Goal: Task Accomplishment & Management: Use online tool/utility

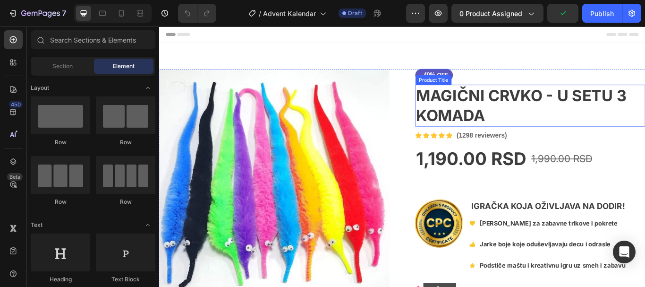
click at [603, 121] on h1 "MAGIČNI CRVKO - U SETU 3 KOMADA" at bounding box center [591, 118] width 268 height 49
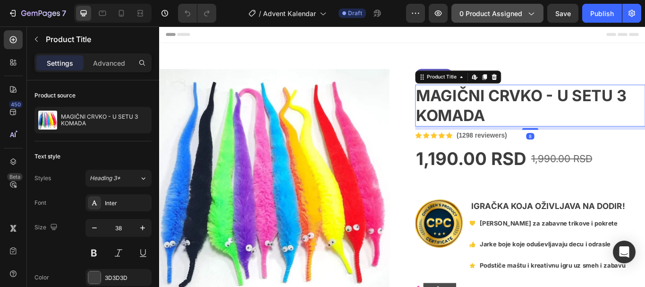
click at [471, 12] on span "0 product assigned" at bounding box center [490, 13] width 63 height 10
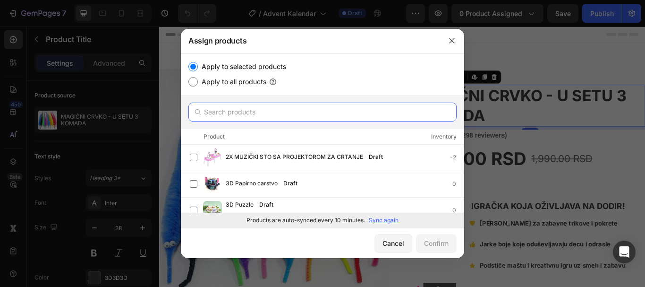
click at [316, 103] on input "text" at bounding box center [322, 111] width 268 height 19
paste input "Advent Kalendar"
click at [316, 103] on input "Advent Kalendar" at bounding box center [322, 111] width 268 height 19
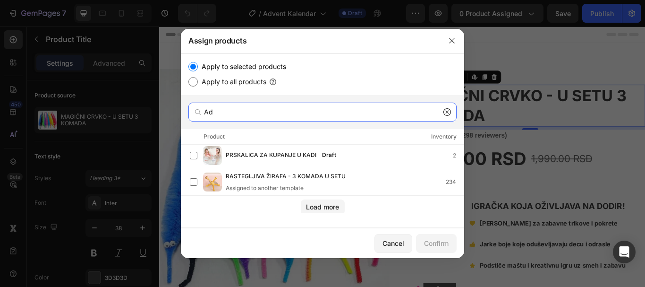
scroll to position [109, 0]
drag, startPoint x: 460, startPoint y: 155, endPoint x: 465, endPoint y: 223, distance: 68.2
click at [465, 223] on div "Assign products Apply to selected products Apply to all products Ad Product Inv…" at bounding box center [322, 143] width 645 height 287
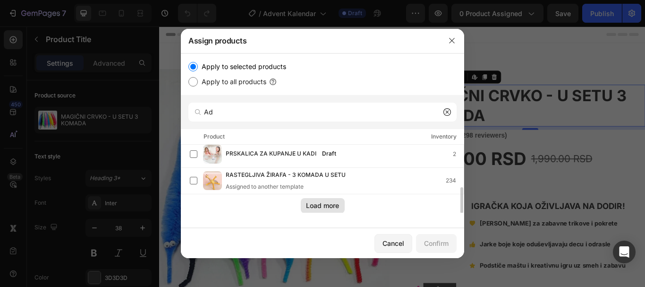
click at [338, 208] on div "Load more" at bounding box center [322, 205] width 33 height 10
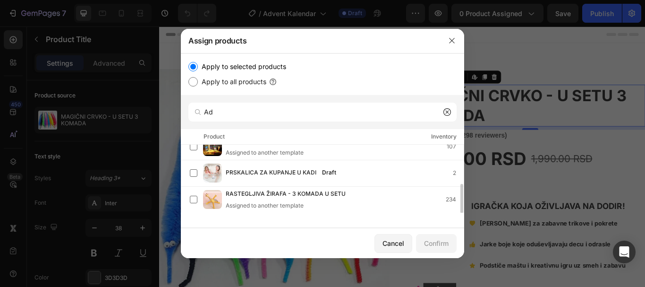
scroll to position [90, 0]
click at [316, 110] on input "Ad" at bounding box center [322, 111] width 268 height 19
paste input "vent Kalendar"
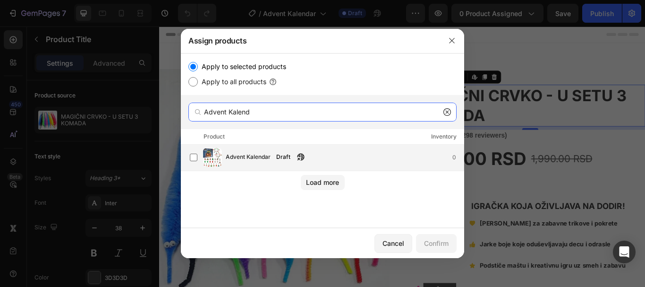
type input "Advent Kalend"
click at [281, 158] on div "Draft" at bounding box center [283, 156] width 22 height 9
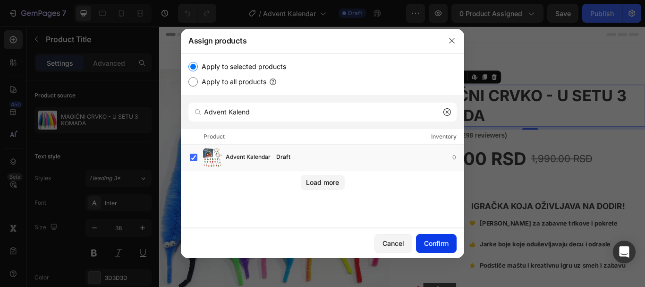
click at [430, 248] on div "Confirm" at bounding box center [436, 243] width 25 height 10
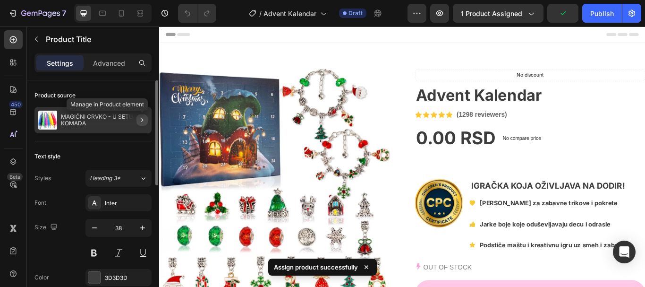
click at [142, 119] on icon "button" at bounding box center [142, 120] width 8 height 8
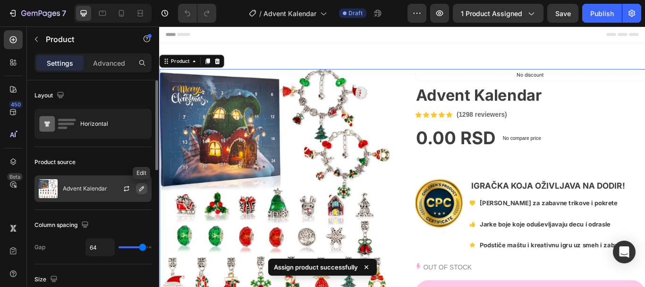
click at [145, 191] on icon "button" at bounding box center [142, 189] width 8 height 8
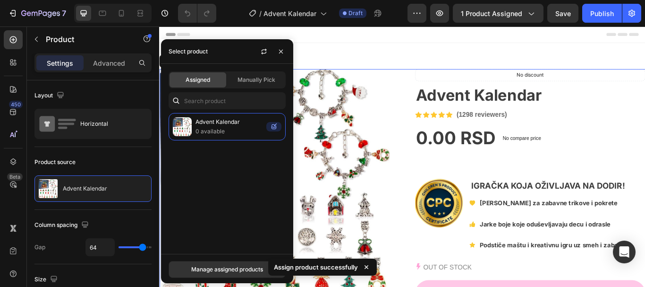
click at [245, 79] on span "Manually Pick" at bounding box center [256, 80] width 38 height 8
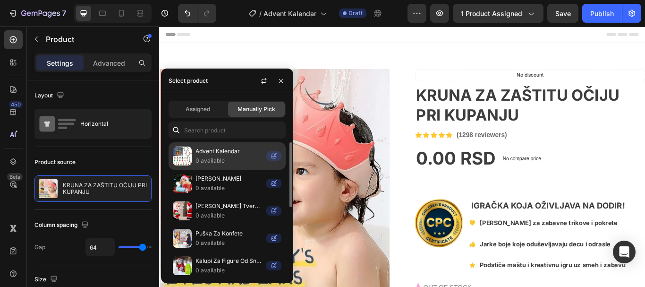
click at [214, 157] on p "0 available" at bounding box center [228, 160] width 67 height 9
click at [213, 157] on p "0 available" at bounding box center [228, 160] width 67 height 9
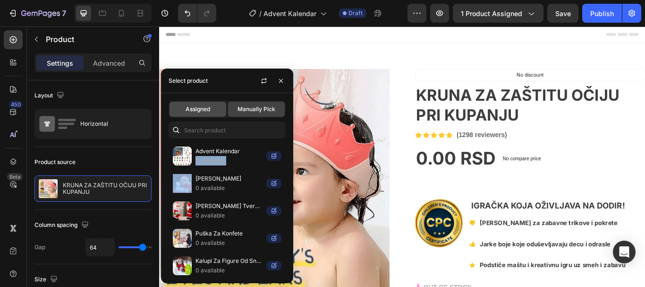
click at [214, 110] on div "Assigned" at bounding box center [197, 109] width 57 height 15
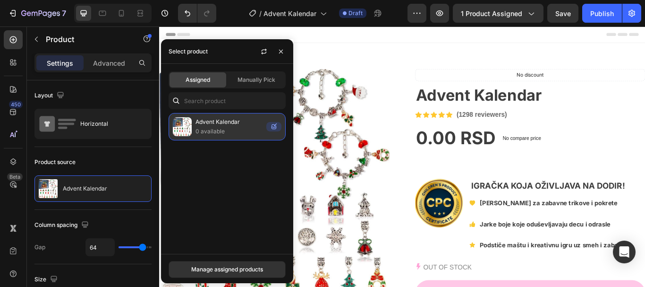
click at [220, 132] on p "0 available" at bounding box center [228, 131] width 67 height 9
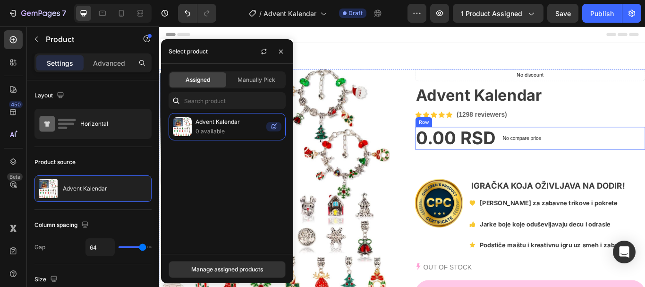
click at [618, 150] on div "0.00 RSD Product Price Product Price No compare price Product Price Row" at bounding box center [591, 157] width 268 height 26
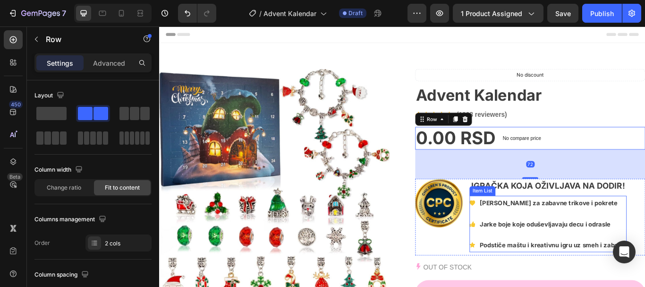
click at [610, 237] on p "[PERSON_NAME] za zabavne trikove i pokrete" at bounding box center [618, 232] width 170 height 14
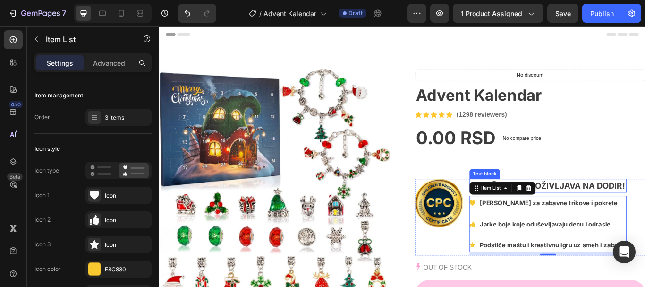
click at [616, 210] on strong "IGRAČKA KOJA OŽIVLJAVA NA DODIR!" at bounding box center [612, 211] width 179 height 11
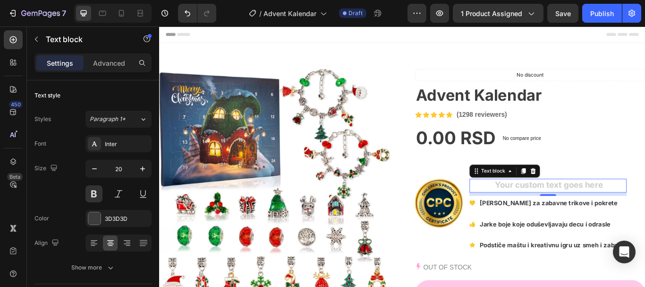
click at [635, 211] on p "Rich Text Editor. Editing area: main" at bounding box center [612, 212] width 181 height 14
click at [634, 210] on div "Rich Text Editor. Editing area: main" at bounding box center [612, 212] width 183 height 16
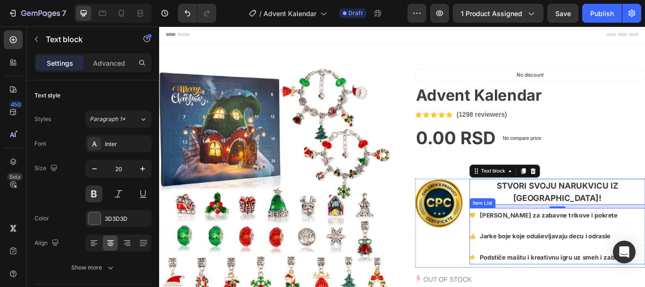
click at [553, 242] on strong "[PERSON_NAME] za zabavne trikove i pokrete" at bounding box center [613, 246] width 161 height 9
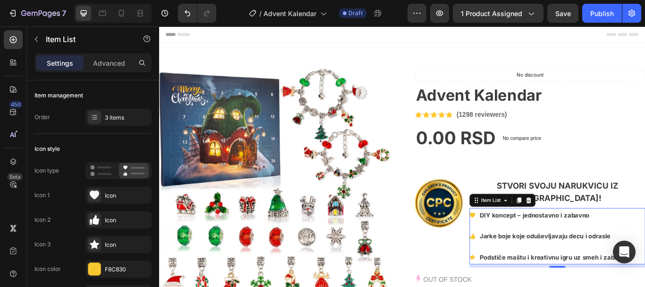
click at [548, 266] on strong "Jarke boje koje oduševljavaju decu i odrasle" at bounding box center [609, 270] width 152 height 9
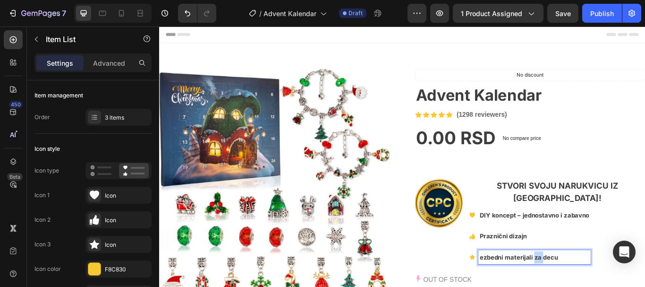
click at [643, 264] on p "Praznični dizajn" at bounding box center [597, 271] width 128 height 14
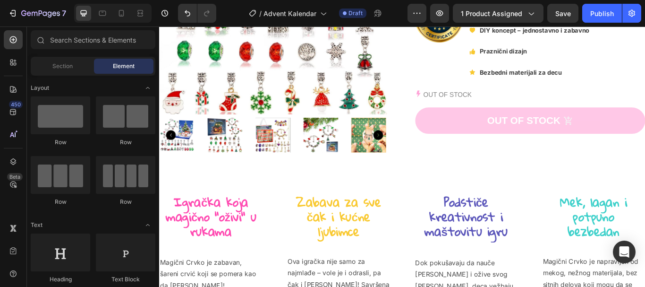
scroll to position [328, 0]
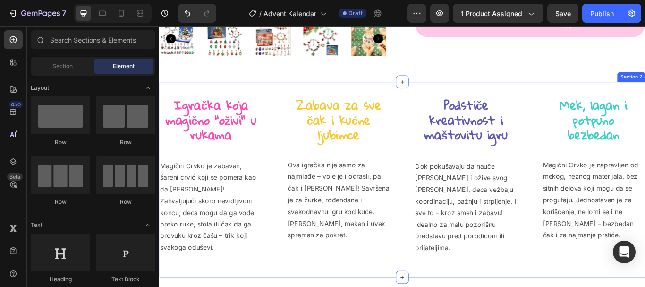
click at [223, 122] on strong "Igračka koja magično "oživi" u rukama" at bounding box center [220, 135] width 106 height 61
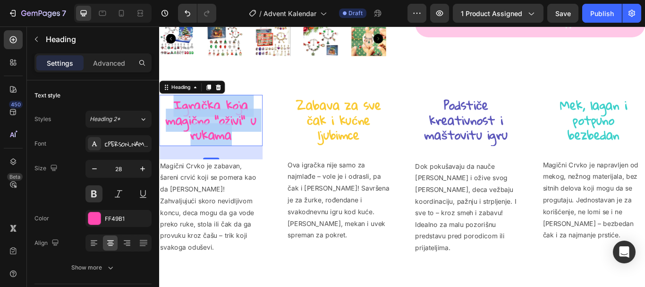
click at [229, 131] on strong "Igračka koja magično "oživi" u rukama" at bounding box center [220, 135] width 106 height 61
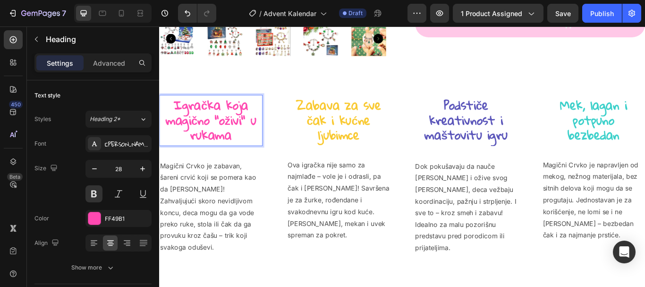
click at [229, 131] on strong "Igračka koja magično "oživi" u rukama" at bounding box center [220, 135] width 106 height 61
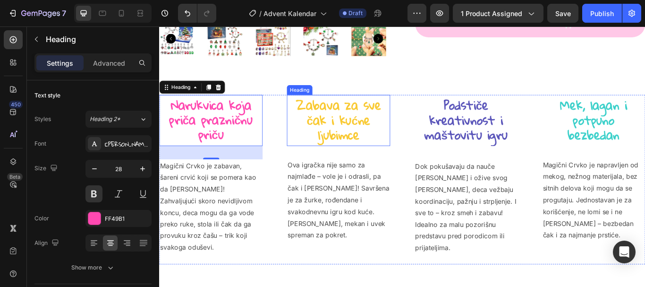
click at [350, 147] on strong "Zabava za sve čak i kućne ljubimce" at bounding box center [368, 135] width 99 height 61
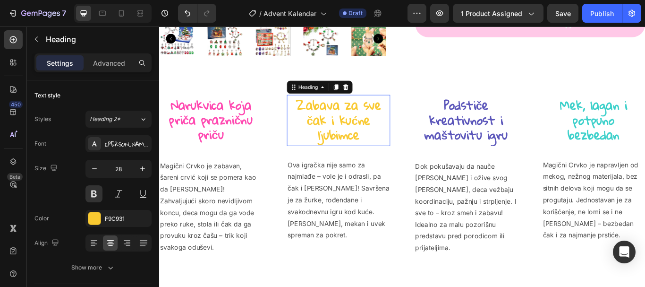
click at [350, 147] on strong "Zabava za sve čak i kućne ljubimce" at bounding box center [368, 135] width 99 height 61
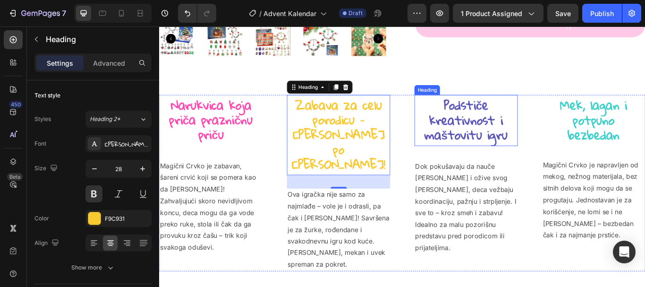
click at [521, 143] on strong "Podstiče kreativnost i maštovitu igru" at bounding box center [516, 135] width 97 height 61
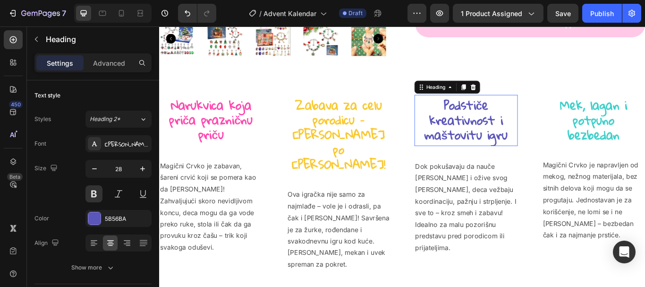
click at [521, 143] on strong "Podstiče kreativnost i maštovitu igru" at bounding box center [516, 135] width 97 height 61
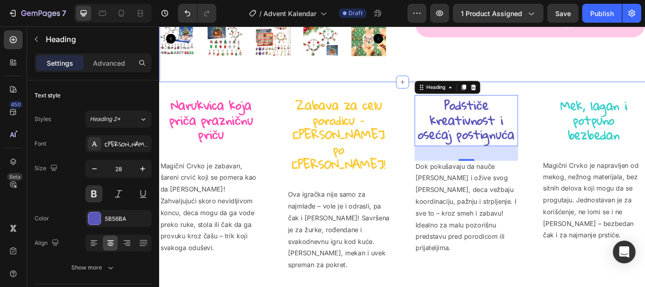
click at [495, 130] on strong "Podstiče kreativnost i osećaj postignuća" at bounding box center [516, 134] width 112 height 61
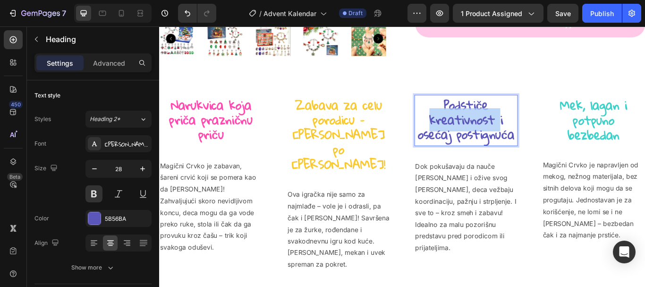
click at [495, 130] on strong "Podstiče kreativnost i osećaj postignuća" at bounding box center [516, 134] width 112 height 61
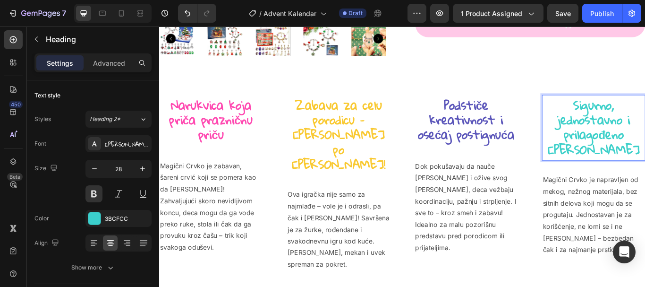
scroll to position [0, 0]
click at [212, 192] on p "Magični Crvko je zabavan, šareni crvić koji se pomera kao da [PERSON_NAME]! Zah…" at bounding box center [219, 236] width 119 height 109
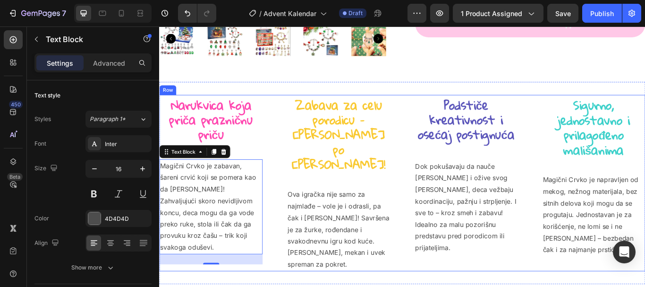
click at [243, 228] on p "Magični Crvko je zabavan, šareni crvić koji se pomera kao da [PERSON_NAME]! Zah…" at bounding box center [219, 236] width 119 height 109
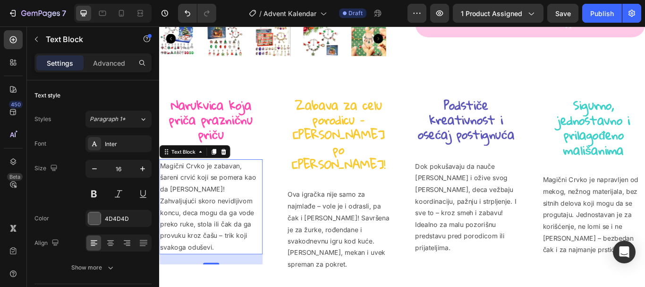
click at [243, 228] on p "Magični Crvko je zabavan, šareni crvić koji se pomera kao da [PERSON_NAME]! Zah…" at bounding box center [219, 236] width 119 height 109
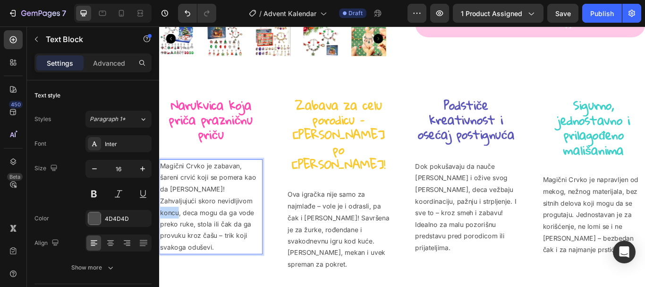
click at [243, 228] on p "Magični Crvko je zabavan, šareni crvić koji se pomera kao da [PERSON_NAME]! Zah…" at bounding box center [219, 236] width 119 height 109
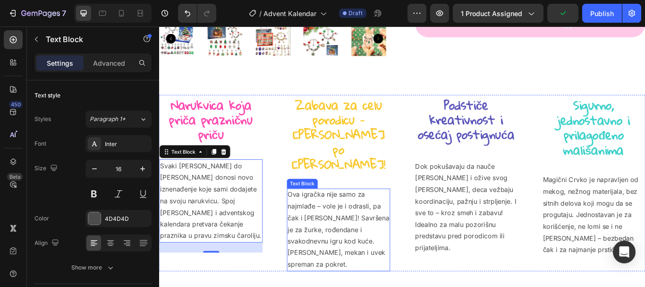
click at [370, 226] on p "Ova igračka nije samo za najmlađe – vole je i odrasli, pa čak i [PERSON_NAME]! …" at bounding box center [368, 262] width 119 height 95
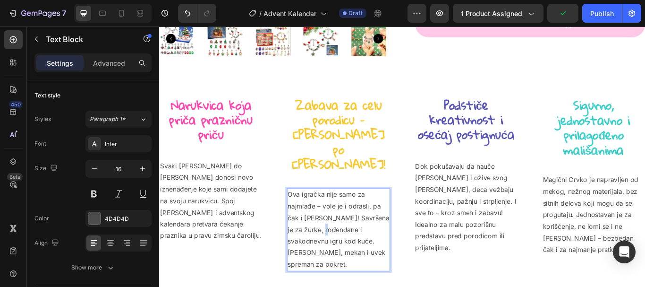
click at [370, 226] on p "Ova igračka nije samo za najmlađe – vole je i odrasli, pa čak i [PERSON_NAME]! …" at bounding box center [368, 262] width 119 height 95
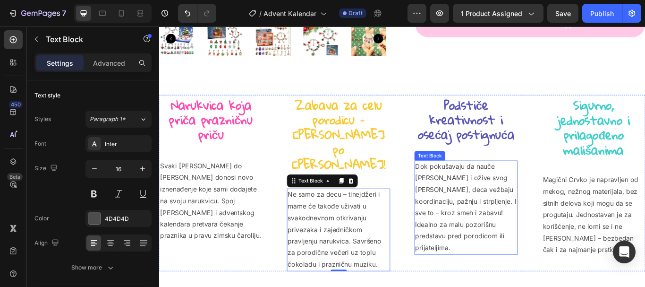
click at [487, 225] on p "Dok pokušavaju da nauče [PERSON_NAME] i ožive svog [PERSON_NAME], deca vežbaju …" at bounding box center [516, 237] width 119 height 109
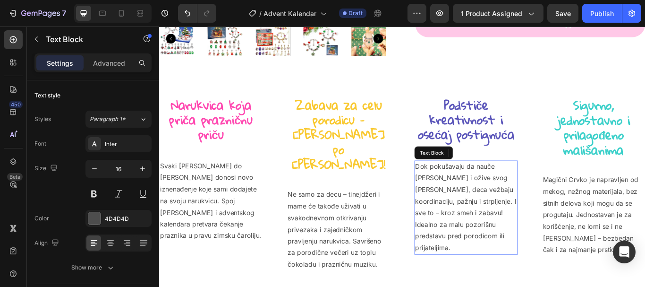
click at [487, 225] on p "Dok pokušavaju da nauče [PERSON_NAME] i ožive svog [PERSON_NAME], deca vežbaju …" at bounding box center [516, 237] width 119 height 109
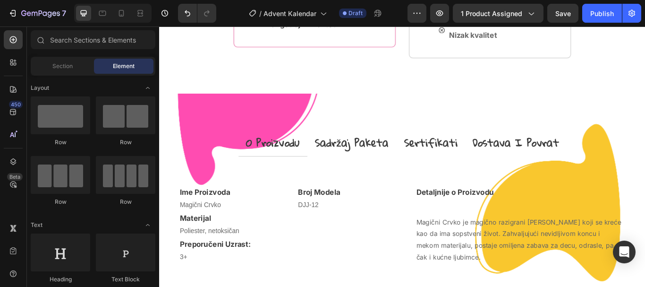
scroll to position [955, 0]
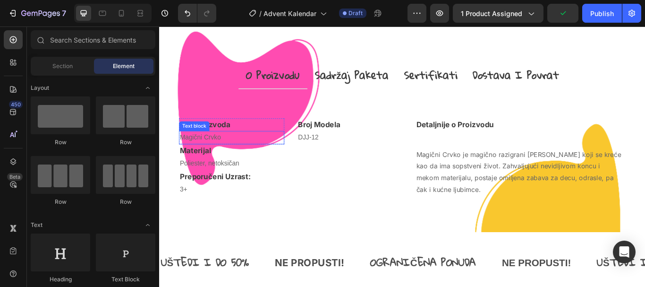
click at [201, 163] on p "Magični Crvko" at bounding box center [243, 156] width 121 height 14
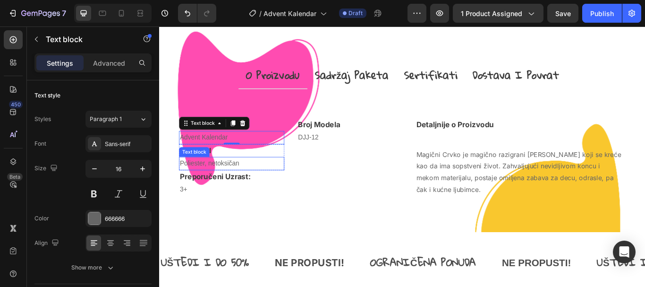
click at [206, 193] on p "Poliester, netoksičan" at bounding box center [243, 186] width 121 height 14
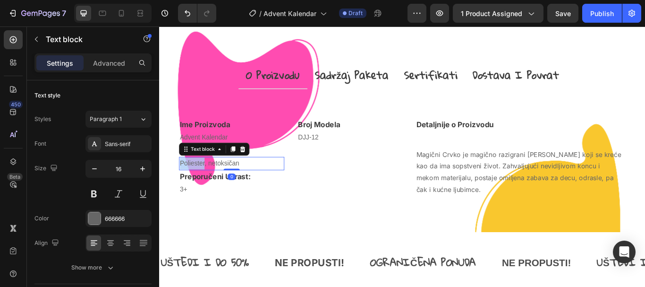
click at [206, 193] on p "Poliester, netoksičan" at bounding box center [243, 186] width 121 height 14
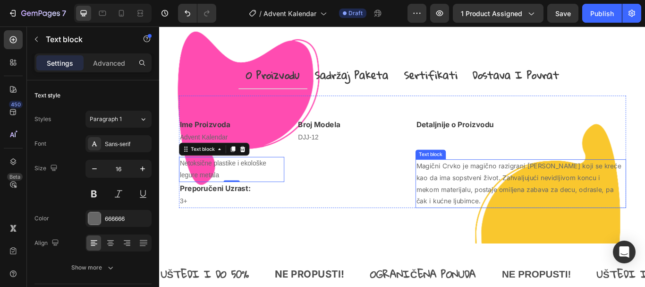
click at [551, 225] on p "Magični Crvko je magično razigrani [PERSON_NAME] koji se kreće kao da ima sopst…" at bounding box center [580, 209] width 244 height 54
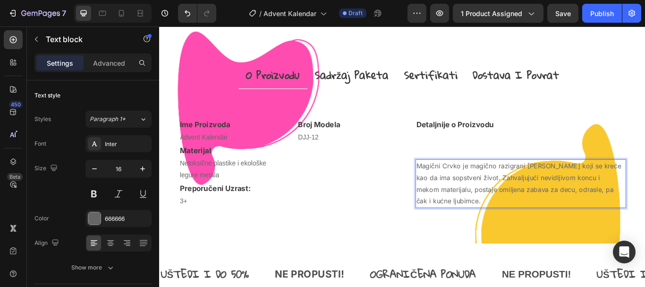
scroll to position [942, 0]
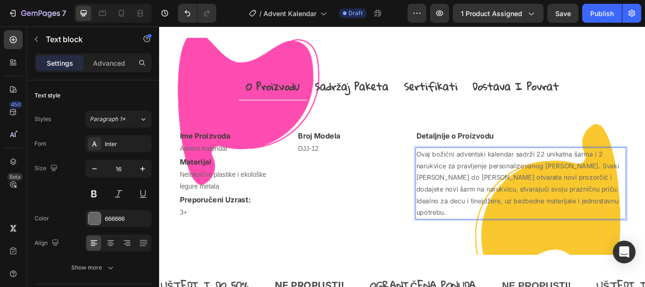
click at [595, 215] on p "Ovaj božićni adventski kalendar sadrži 22 unikatna šarma i 2 narukvice za pravl…" at bounding box center [580, 210] width 244 height 82
drag, startPoint x: 594, startPoint y: 213, endPoint x: 661, endPoint y: 211, distance: 67.6
click at [644, 211] on p "Ovaj božićni adventski kalendar sadrži 22 unikatna šarma i 2 narukvice za pravl…" at bounding box center [580, 210] width 244 height 82
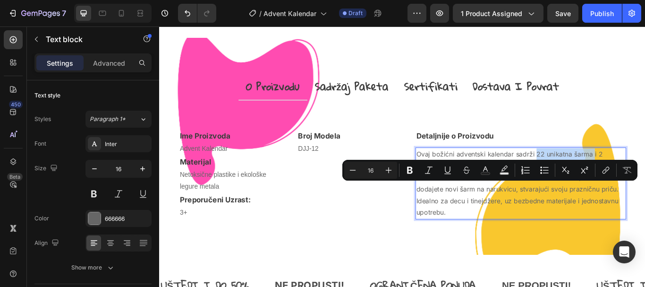
copy p "22 unikatna šarma"
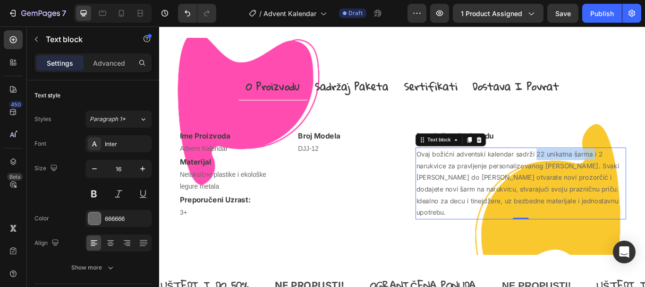
click at [530, 243] on p "Ovaj božićni adventski kalendar sadrži 22 unikatna šarma i 2 narukvice za pravl…" at bounding box center [580, 210] width 244 height 82
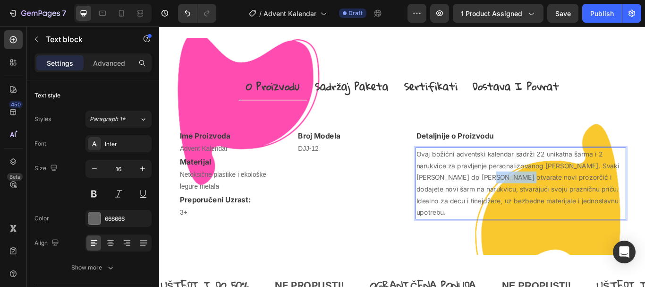
click at [530, 243] on p "Ovaj božićni adventski kalendar sadrži 22 unikatna šarma i 2 narukvice za pravl…" at bounding box center [580, 210] width 244 height 82
click at [475, 212] on p "Ovaj božićni adventski kalendar sadrži 22 unikatna ukrasa i 2 narukvice za prav…" at bounding box center [580, 210] width 244 height 82
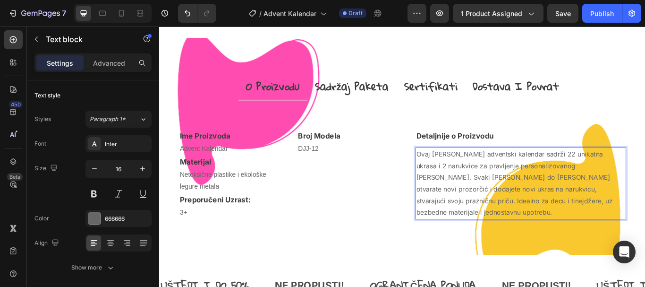
click at [505, 216] on p "Ovaj [PERSON_NAME] adventski kalendar sadrži 22 unikatna ukrasa i 2 narukvice z…" at bounding box center [580, 210] width 244 height 82
click at [542, 216] on p "Ovaj [PERSON_NAME] Adventski kalendar sadrži 22 unikatna ukrasa i 2 narukvice z…" at bounding box center [580, 210] width 244 height 82
click at [532, 246] on p "Ovaj [PERSON_NAME] Adventski Kalendar sadrži 22 unikatna ukrasa i 2 narukvice z…" at bounding box center [580, 210] width 244 height 82
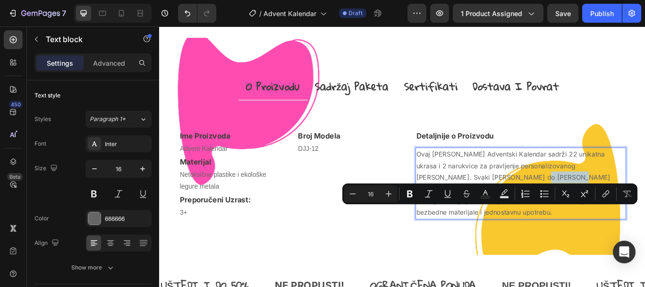
click at [592, 250] on p "Ovaj [PERSON_NAME] Adventski Kalendar sadrži 22 unikatna ukrasa i 2 narukvice z…" at bounding box center [580, 210] width 244 height 82
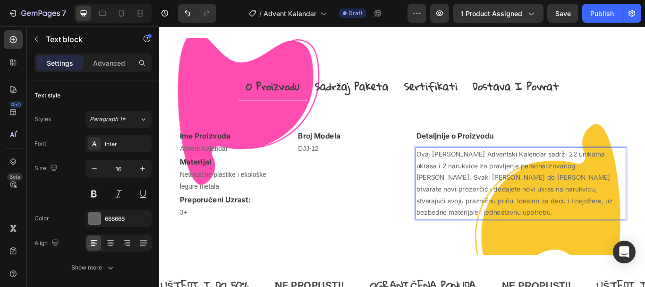
click at [622, 250] on p "Ovaj [PERSON_NAME] Adventski Kalendar sadrži 22 unikatna ukrasa i 2 narukvice z…" at bounding box center [580, 210] width 244 height 82
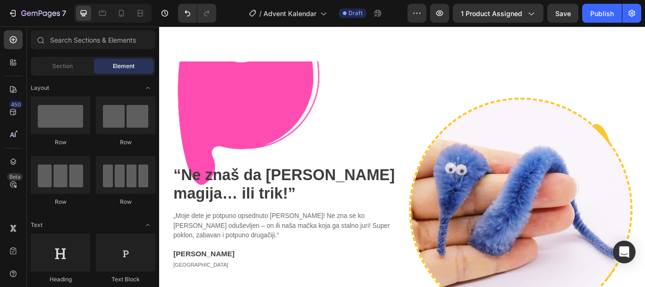
scroll to position [1399, 0]
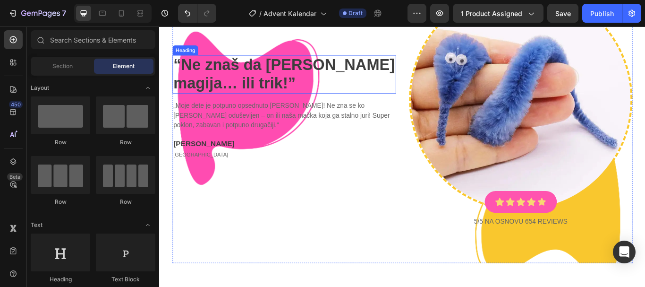
click at [210, 87] on h2 "“ Ne znaš da [PERSON_NAME] magija… ili trik! ”" at bounding box center [304, 82] width 261 height 45
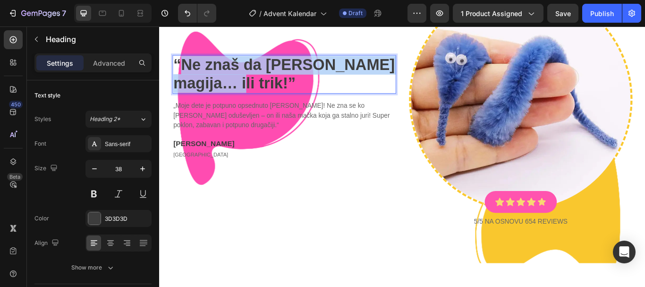
drag, startPoint x: 208, startPoint y: 90, endPoint x: 185, endPoint y: 73, distance: 28.4
click at [185, 73] on strong "Ne znaš da [PERSON_NAME] magija… ili trik!" at bounding box center [304, 82] width 258 height 42
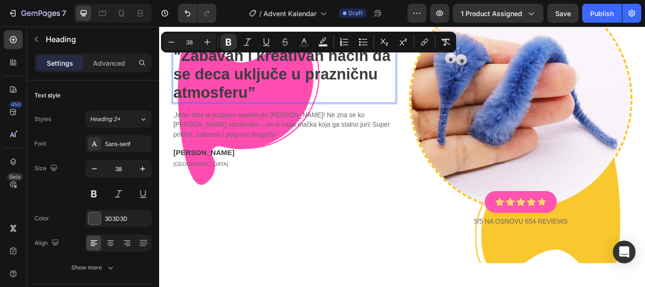
scroll to position [1388, 0]
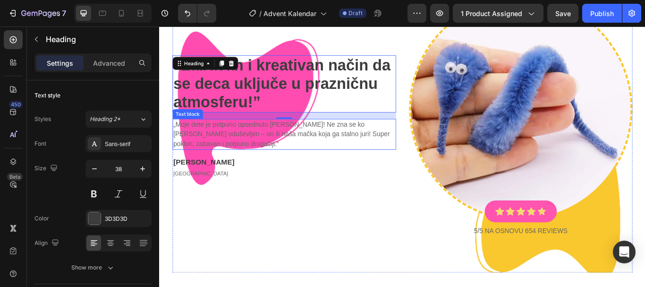
click at [190, 153] on p "„Moje dete je potpuno opsednuto [PERSON_NAME]! Ne zna se ko [PERSON_NAME] oduše…" at bounding box center [304, 152] width 259 height 34
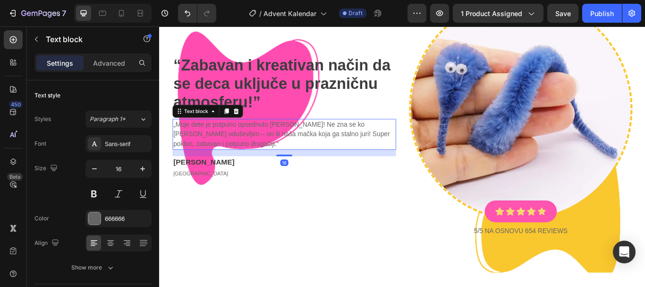
click at [180, 141] on p "„Moje dete je potpuno opsednuto [PERSON_NAME]! Ne zna se ko [PERSON_NAME] oduše…" at bounding box center [304, 152] width 259 height 34
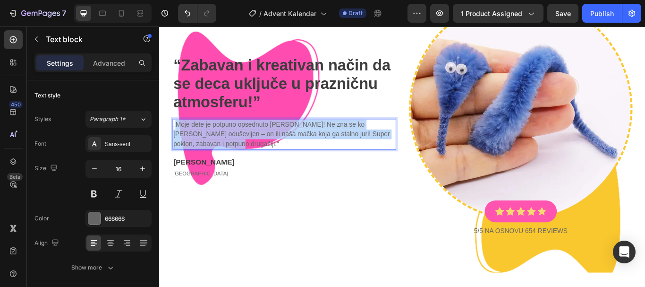
drag, startPoint x: 178, startPoint y: 136, endPoint x: 204, endPoint y: 163, distance: 37.7
click at [204, 163] on p "„Moje dete je potpuno opsednuto [PERSON_NAME]! Ne zna se ko [PERSON_NAME] oduše…" at bounding box center [304, 152] width 259 height 34
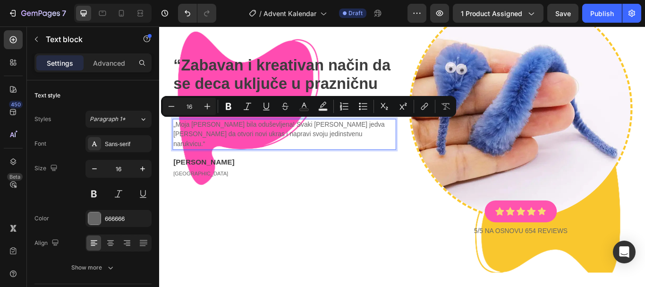
scroll to position [1394, 0]
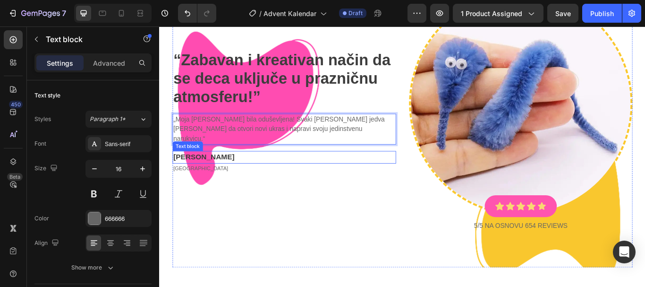
click at [190, 173] on p "[PERSON_NAME]" at bounding box center [304, 179] width 259 height 13
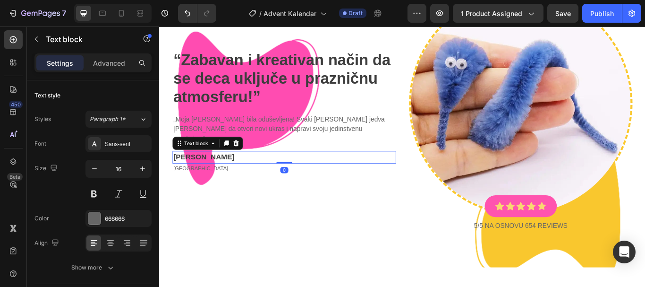
click at [190, 173] on p "[PERSON_NAME]" at bounding box center [304, 179] width 259 height 13
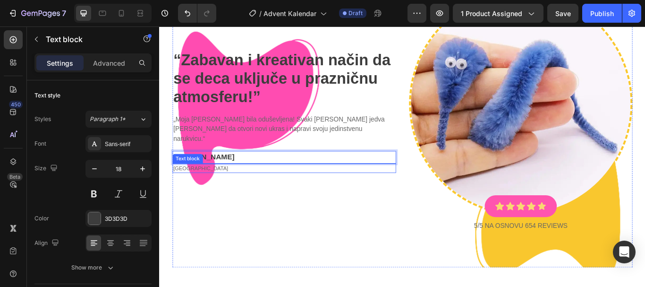
click at [187, 187] on p "[GEOGRAPHIC_DATA]" at bounding box center [304, 191] width 259 height 9
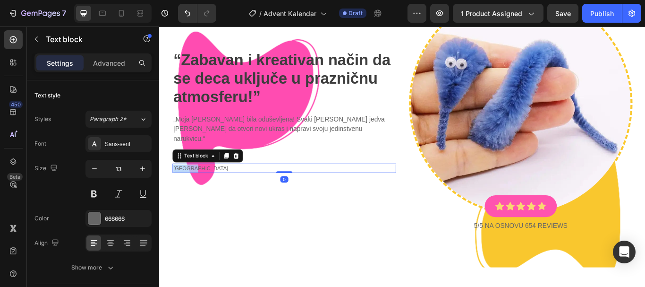
click at [187, 187] on p "[GEOGRAPHIC_DATA]" at bounding box center [304, 191] width 259 height 9
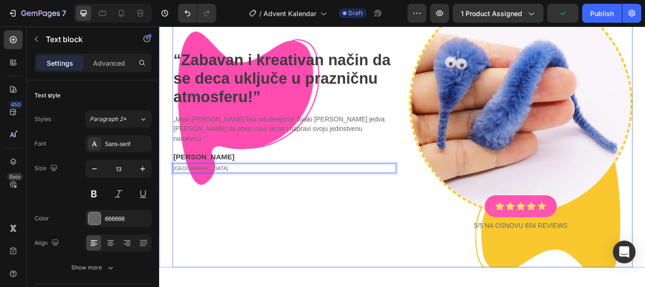
click at [311, 189] on p "[GEOGRAPHIC_DATA]" at bounding box center [304, 191] width 259 height 9
click at [311, 187] on p "[GEOGRAPHIC_DATA]" at bounding box center [304, 191] width 259 height 9
click at [306, 187] on p "[GEOGRAPHIC_DATA]" at bounding box center [304, 191] width 259 height 9
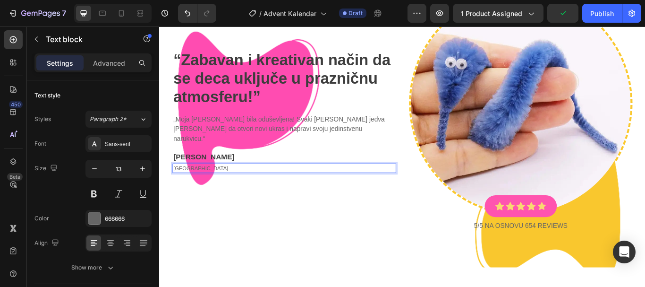
click at [306, 187] on p "[GEOGRAPHIC_DATA]" at bounding box center [304, 191] width 259 height 9
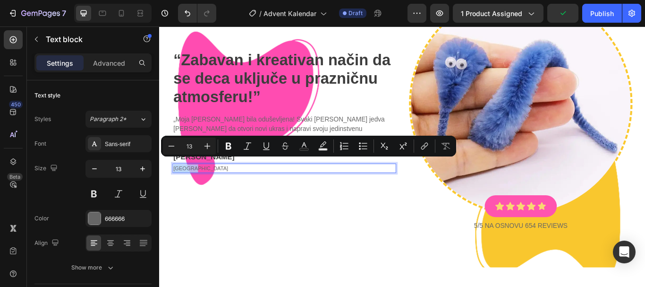
copy p "[GEOGRAPHIC_DATA]"
click at [580, 256] on p "5/5 NA OSNOVU 654 reviews" at bounding box center [580, 259] width 259 height 11
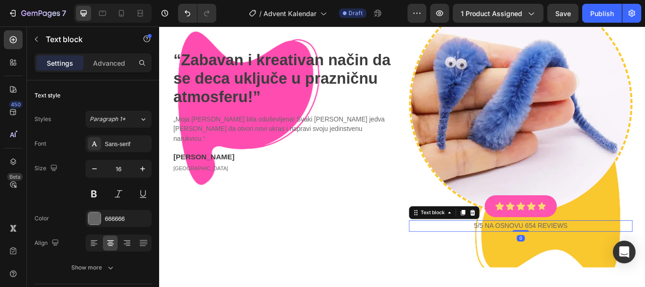
click at [583, 256] on p "5/5 NA OSNOVU 654 reviews" at bounding box center [580, 259] width 259 height 11
click at [588, 256] on p "5/5 NA OSNOVU 654 reviews" at bounding box center [580, 259] width 259 height 11
click at [591, 256] on p "5/5 NA OSNOVU 674 reviews" at bounding box center [580, 259] width 259 height 11
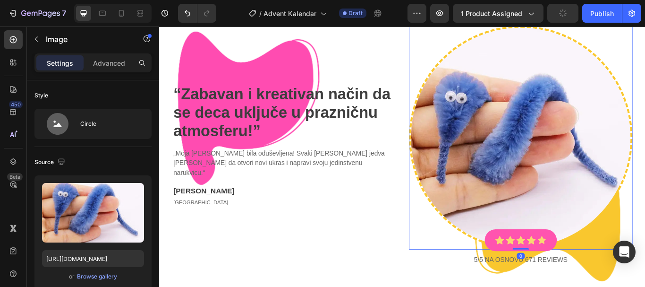
scroll to position [1260, 0]
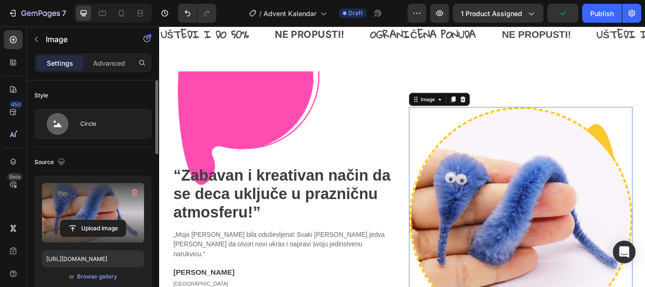
click at [100, 184] on label at bounding box center [93, 212] width 102 height 59
click at [100, 220] on input "file" at bounding box center [92, 228] width 65 height 16
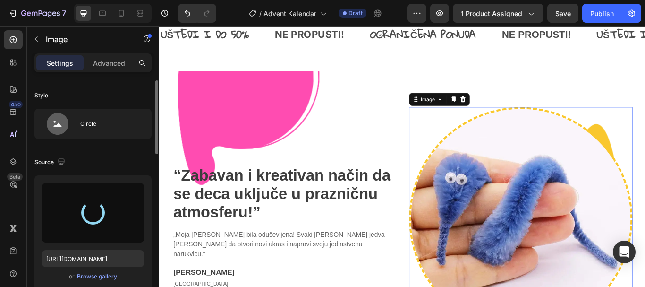
type input "[URL][DOMAIN_NAME]"
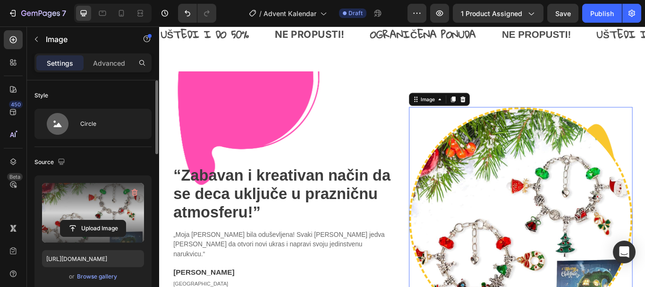
click at [102, 206] on label at bounding box center [93, 212] width 102 height 59
click at [102, 220] on input "file" at bounding box center [92, 228] width 65 height 16
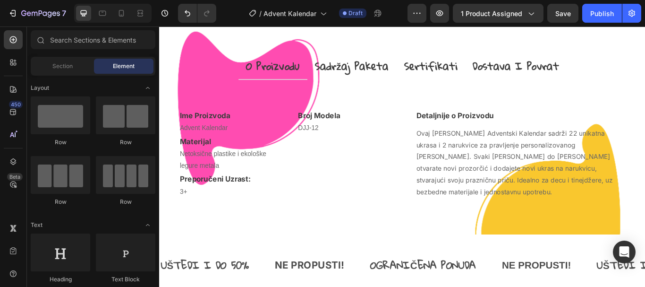
scroll to position [850, 0]
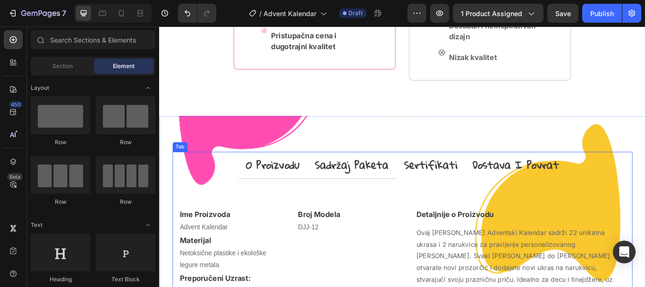
click at [378, 198] on p "sadržaj paketa" at bounding box center [383, 188] width 86 height 20
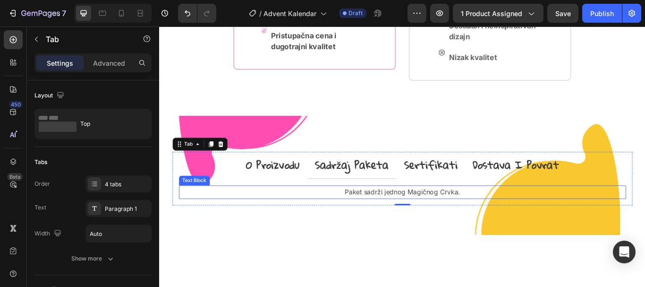
click at [417, 227] on p "Paket sadrži jednog Magičnog Crvka." at bounding box center [442, 220] width 519 height 14
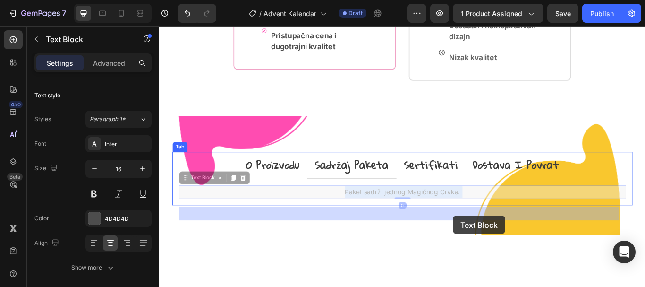
drag, startPoint x: 418, startPoint y: 246, endPoint x: 500, endPoint y: 246, distance: 82.2
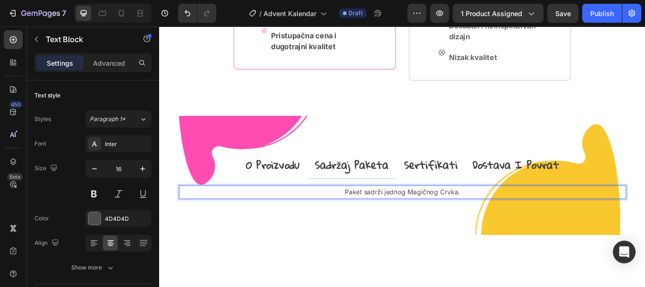
click at [474, 227] on p "Paket sadrži jednog Magičnog Crvka." at bounding box center [442, 220] width 519 height 14
click at [415, 227] on p "Paket sadrži jednog Magičnog Crvka." at bounding box center [442, 220] width 519 height 14
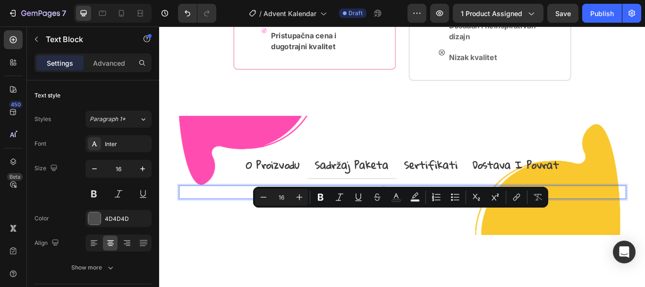
click at [419, 227] on p "Paket sadrži jednog Magičnog Crvka." at bounding box center [442, 220] width 519 height 14
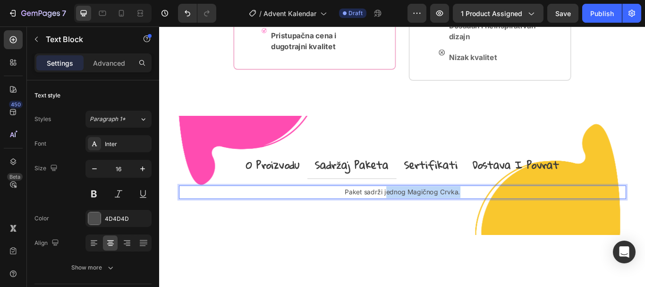
drag, startPoint x: 419, startPoint y: 244, endPoint x: 508, endPoint y: 247, distance: 88.3
click at [508, 227] on p "Paket sadrži jednog Magičnog Crvka." at bounding box center [442, 220] width 519 height 14
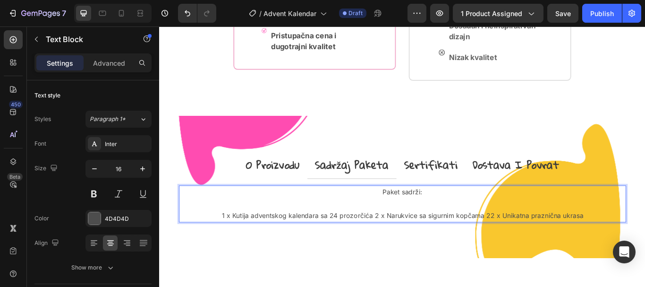
click at [403, 254] on p "Paket sadrži: 1 x Kutija adventskog kalendara sa 24 prozorčića 2 x Narukvice sa…" at bounding box center [442, 233] width 519 height 41
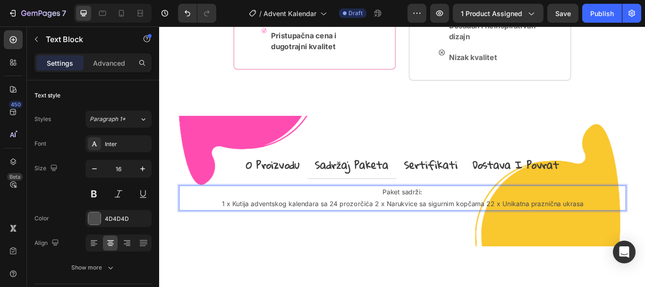
click at [405, 240] on p "Paket sadrži: 1 x Kutija adventskog kalendara sa 24 prozorčića 2 x Narukvice sa…" at bounding box center [442, 226] width 519 height 27
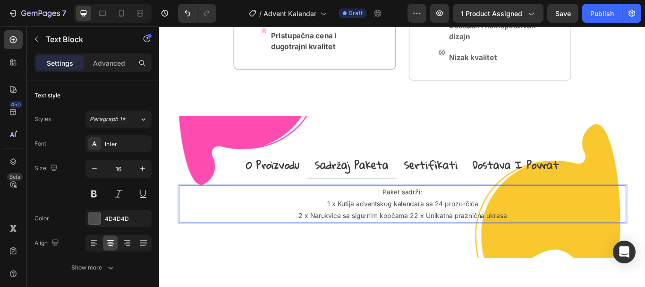
click at [446, 254] on p "Paket sadrži: 1 x Kutija adventskog kalendara sa 24 prozorčića 2 x Narukvice sa…" at bounding box center [442, 233] width 519 height 41
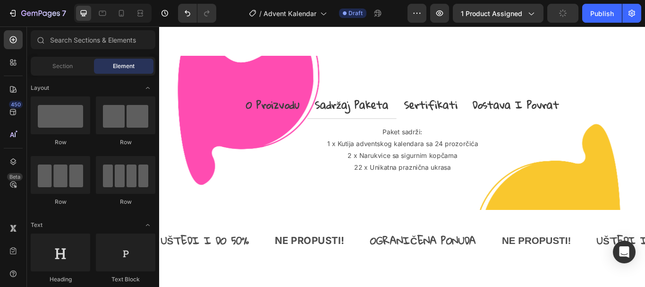
scroll to position [901, 0]
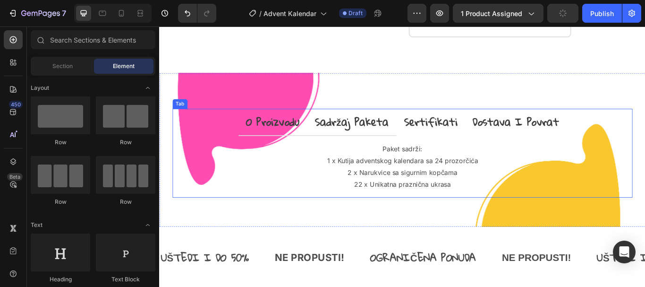
click at [304, 148] on p "o proizvodu" at bounding box center [291, 137] width 62 height 20
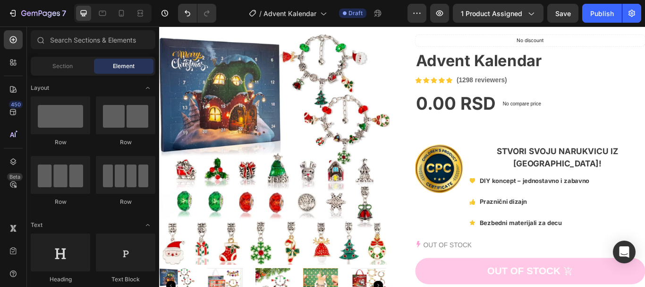
scroll to position [0, 0]
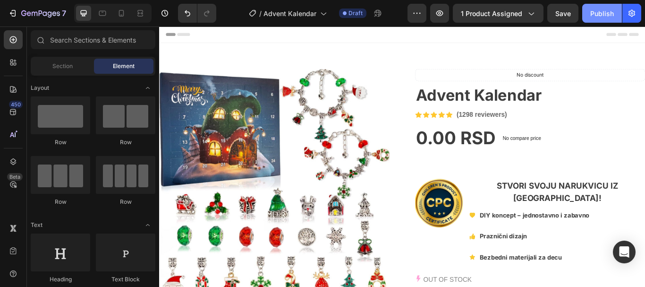
click at [603, 20] on button "Publish" at bounding box center [602, 13] width 40 height 19
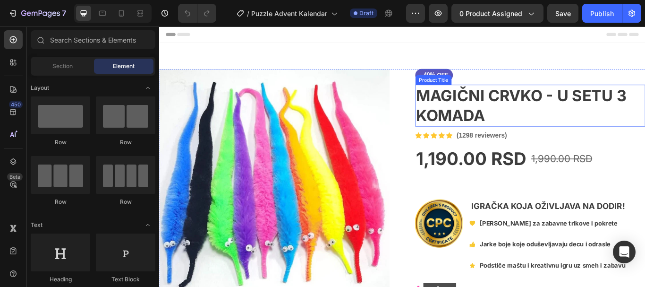
click at [492, 118] on h1 "MAGIČNI CRVKO - U SETU 3 KOMADA" at bounding box center [591, 118] width 268 height 49
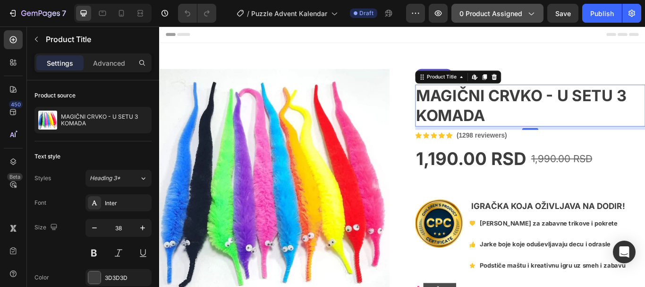
click at [493, 10] on span "0 product assigned" at bounding box center [490, 13] width 63 height 10
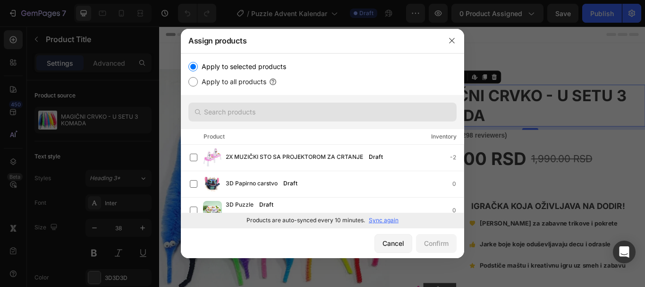
click at [317, 102] on div at bounding box center [322, 112] width 283 height 34
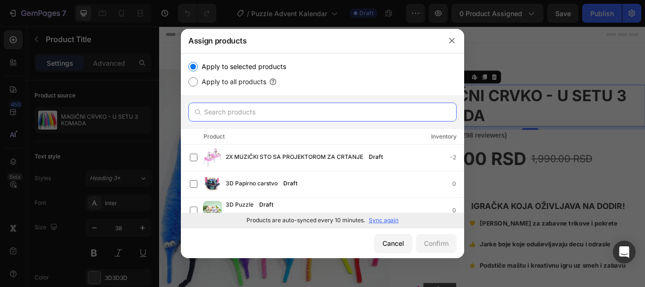
click at [317, 107] on input "text" at bounding box center [322, 111] width 268 height 19
paste input "Puzzle Advent Kalendar"
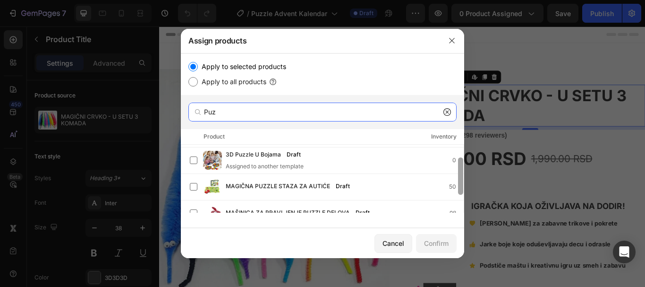
scroll to position [56, 0]
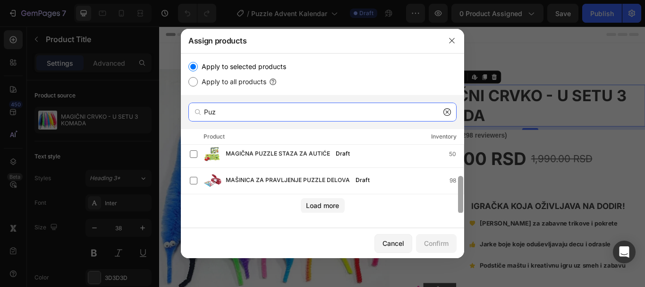
drag, startPoint x: 463, startPoint y: 148, endPoint x: 458, endPoint y: 206, distance: 57.8
click at [458, 206] on div at bounding box center [460, 194] width 5 height 37
click at [330, 205] on div "Load more" at bounding box center [322, 205] width 33 height 10
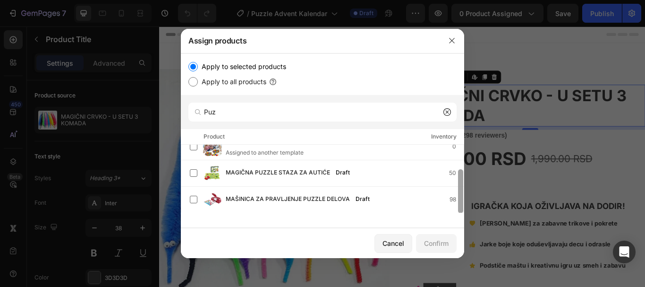
scroll to position [37, 0]
click at [322, 104] on input "Puz" at bounding box center [322, 111] width 268 height 19
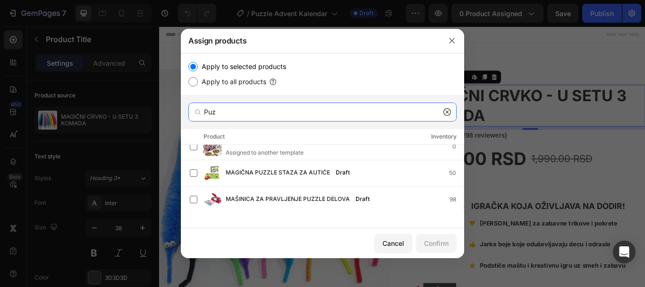
paste input "zle Advent Kalendar"
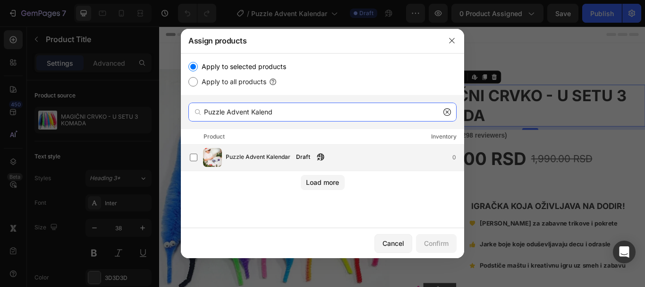
type input "Puzzle Advent Kalend"
click at [272, 155] on span "Puzzle Advent Kalendar" at bounding box center [258, 157] width 65 height 10
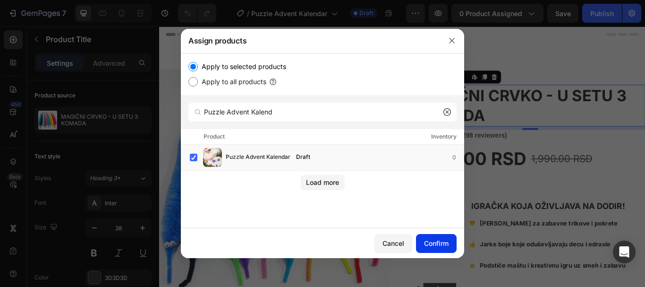
click at [441, 244] on div "Confirm" at bounding box center [436, 243] width 25 height 10
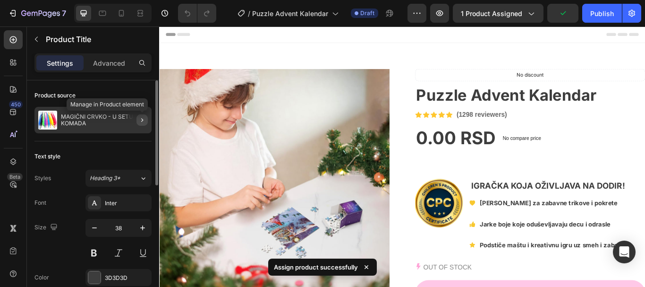
click at [144, 123] on icon "button" at bounding box center [142, 120] width 8 height 8
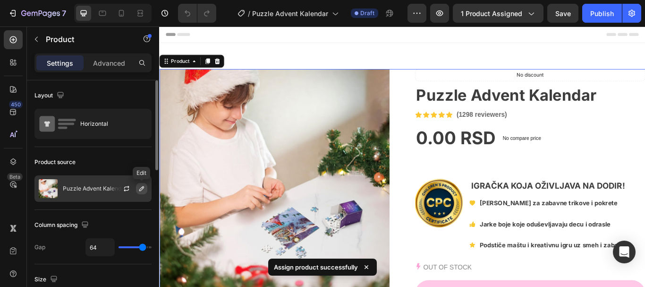
click at [143, 190] on icon "button" at bounding box center [142, 189] width 8 height 8
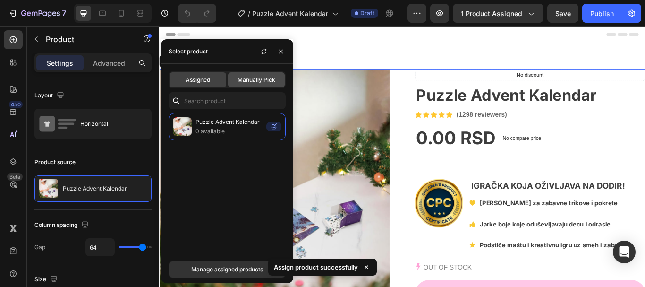
click at [249, 75] on div "Manually Pick" at bounding box center [256, 79] width 57 height 15
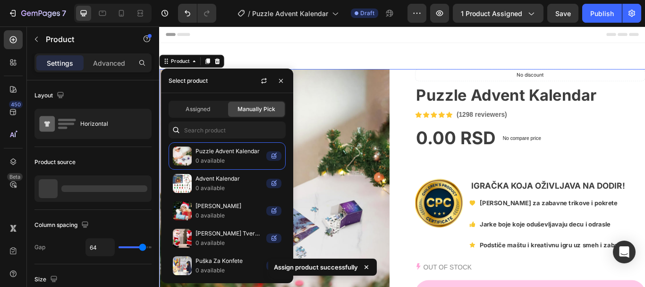
click at [245, 82] on div "Select product" at bounding box center [227, 80] width 132 height 25
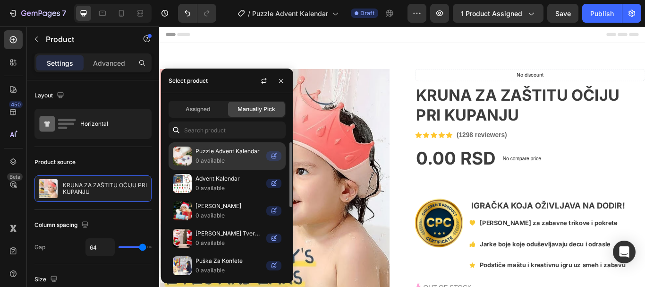
click at [234, 155] on p "Puzzle Advent Kalendar" at bounding box center [228, 150] width 67 height 9
drag, startPoint x: 234, startPoint y: 155, endPoint x: 223, endPoint y: 144, distance: 15.7
click at [233, 155] on p "Puzzle Advent Kalendar" at bounding box center [228, 150] width 67 height 9
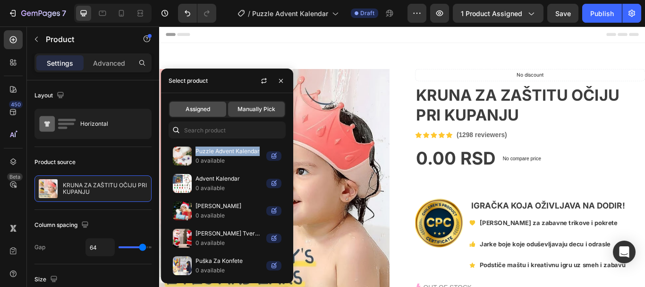
click at [203, 113] on span "Assigned" at bounding box center [198, 109] width 25 height 8
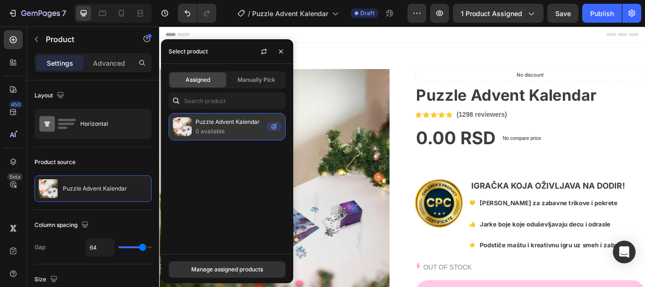
click at [212, 130] on p "0 available" at bounding box center [228, 131] width 67 height 9
click at [216, 130] on p "0 available" at bounding box center [228, 131] width 67 height 9
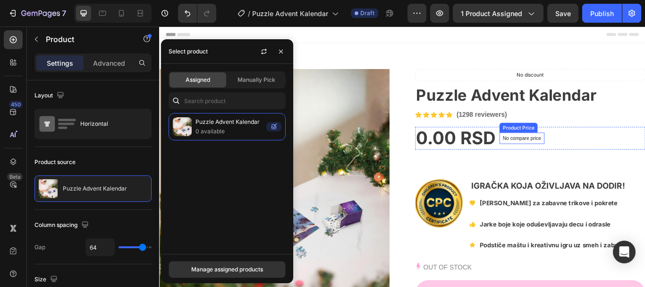
click at [599, 164] on div "No compare price Product Price" at bounding box center [582, 157] width 52 height 26
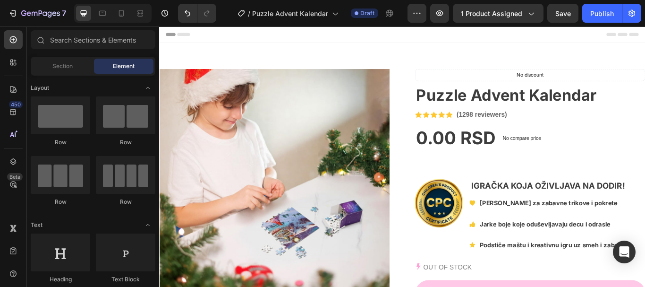
scroll to position [68, 0]
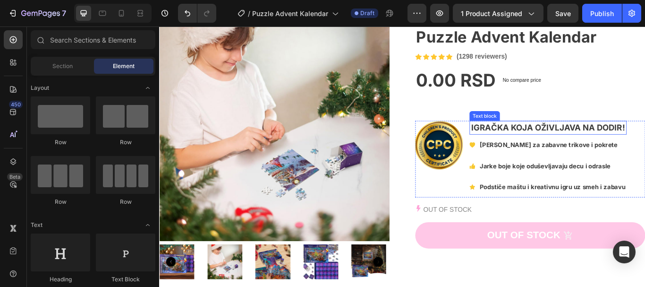
click at [581, 152] on div "IGRAČKA KOJA OŽIVLJAVA NA DODIR!" at bounding box center [612, 144] width 183 height 16
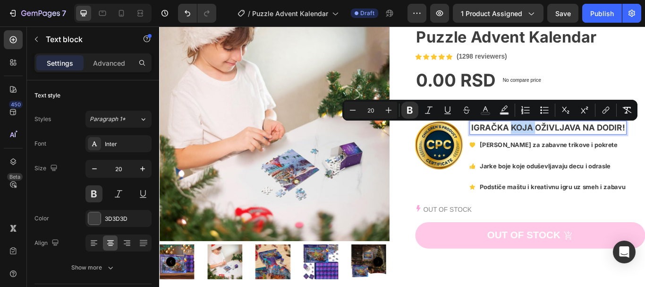
click at [584, 145] on strong "IGRAČKA KOJA OŽIVLJAVA NA DODIR!" at bounding box center [612, 144] width 179 height 11
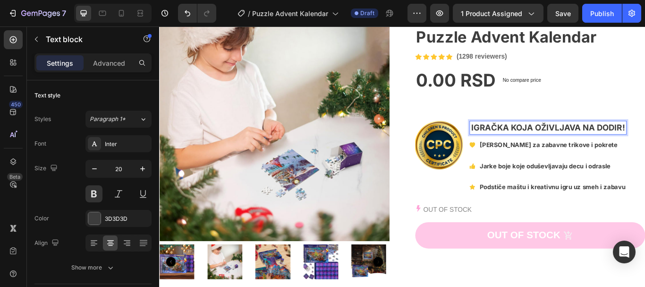
click at [584, 145] on strong "IGRAČKA KOJA OŽIVLJAVA NA DODIR!" at bounding box center [612, 144] width 179 height 11
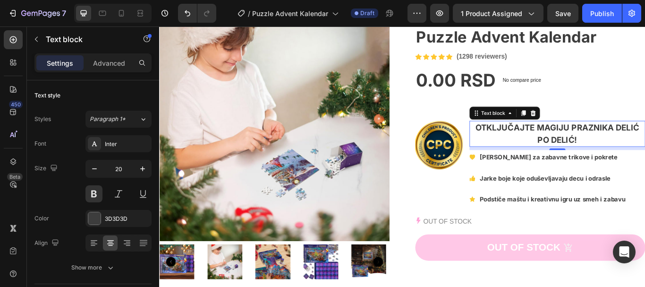
click at [549, 174] on p "[PERSON_NAME] za zabavne trikove i pokrete" at bounding box center [618, 179] width 170 height 14
click at [549, 177] on strong "[PERSON_NAME] za zabavne trikove i pokrete" at bounding box center [613, 178] width 161 height 9
click at [550, 178] on strong "[PERSON_NAME] za zabavne trikove i pokrete" at bounding box center [613, 178] width 161 height 9
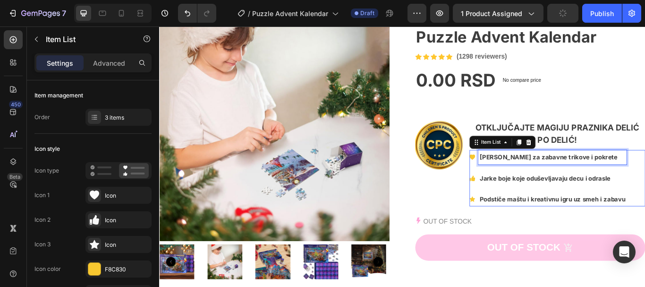
click at [550, 178] on strong "[PERSON_NAME] za zabavne trikove i pokrete" at bounding box center [613, 178] width 161 height 9
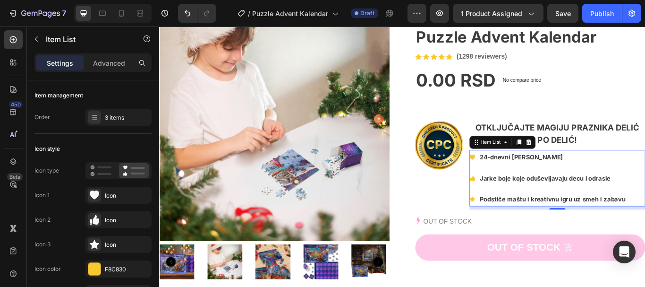
click at [546, 203] on strong "Jarke boje koje oduševljavaju decu i odrasle" at bounding box center [609, 203] width 152 height 9
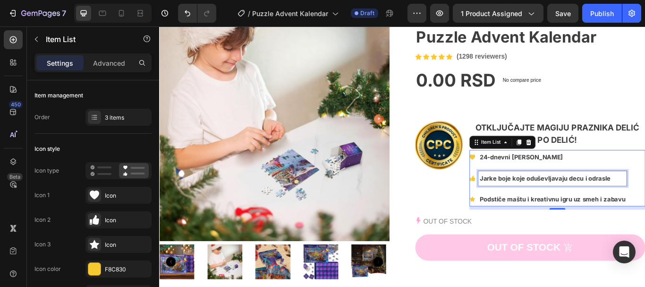
click at [546, 203] on strong "Jarke boje koje oduševljavaju decu i odrasle" at bounding box center [609, 203] width 152 height 9
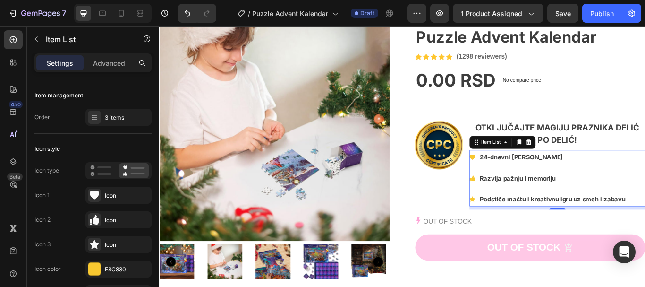
click at [549, 232] on p "Podstiče maštu i kreativnu igru uz smeh i zabavu" at bounding box center [618, 228] width 170 height 14
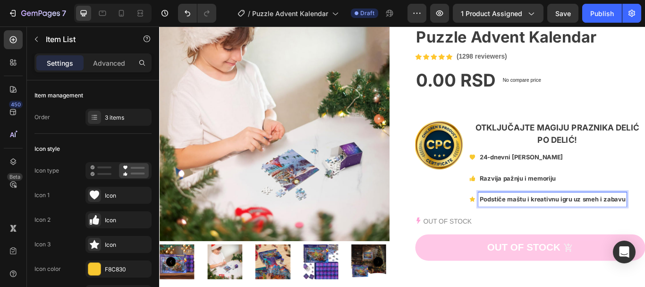
click at [556, 228] on strong "Podstiče maštu i kreativnu igru uz smeh i zabavu" at bounding box center [618, 227] width 170 height 9
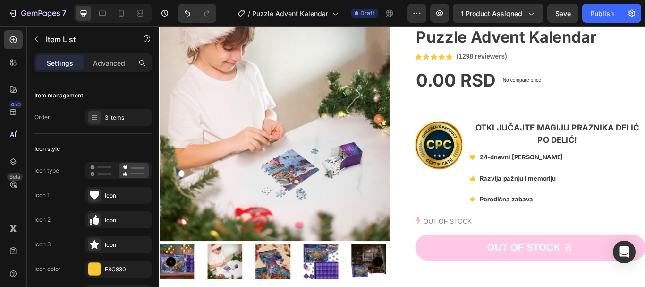
click at [637, 216] on div "24-dnevni izazov Razvija pažnju i memoriju Porodična zabava" at bounding box center [623, 203] width 205 height 66
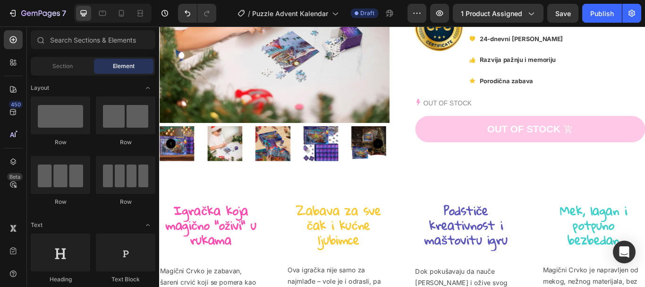
scroll to position [318, 0]
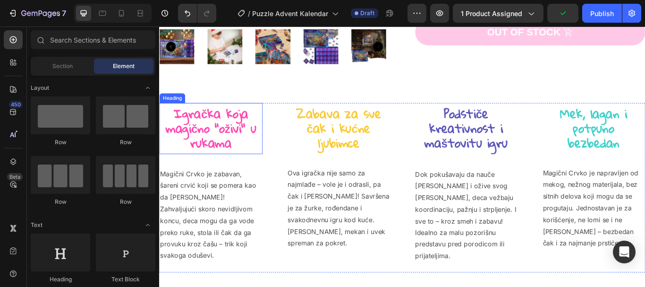
click at [224, 143] on strong "Igračka koja magično "oživi" u rukama" at bounding box center [220, 144] width 106 height 61
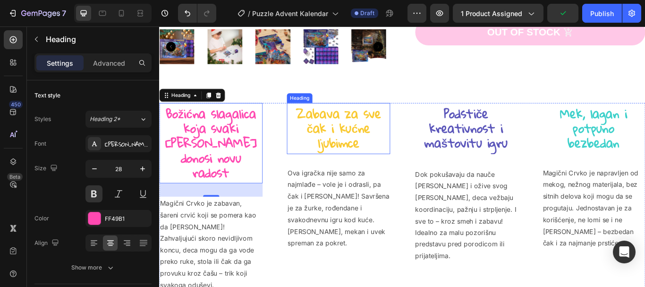
click at [366, 135] on strong "Zabava za sve čak i kućne ljubimce" at bounding box center [368, 144] width 99 height 61
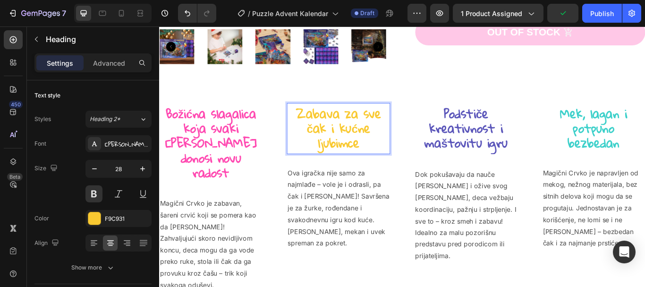
scroll to position [0, 0]
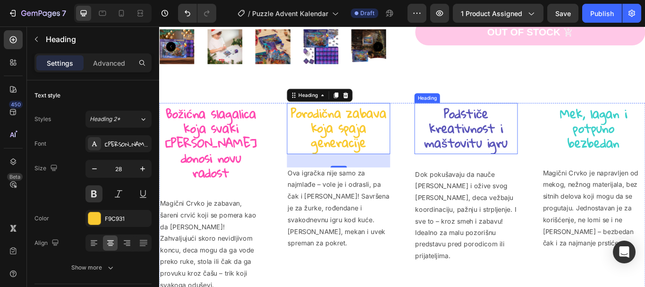
click at [511, 135] on strong "Podstiče kreativnost i maštovitu igru" at bounding box center [516, 144] width 97 height 61
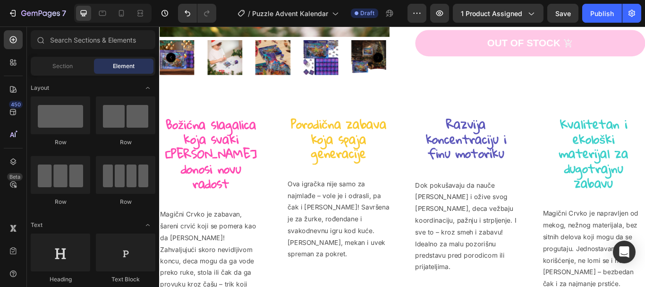
scroll to position [357, 0]
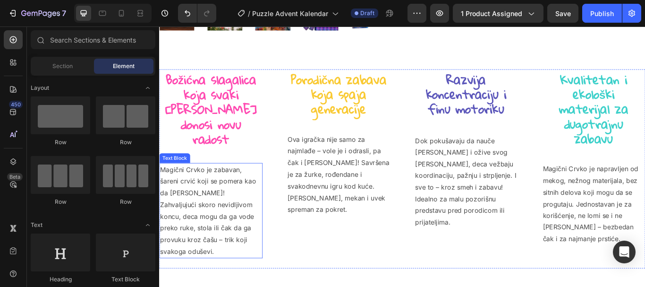
click at [190, 195] on p "Magični Crvko je zabavan, šareni crvić koji se pomera kao da [PERSON_NAME]! Zah…" at bounding box center [219, 240] width 119 height 109
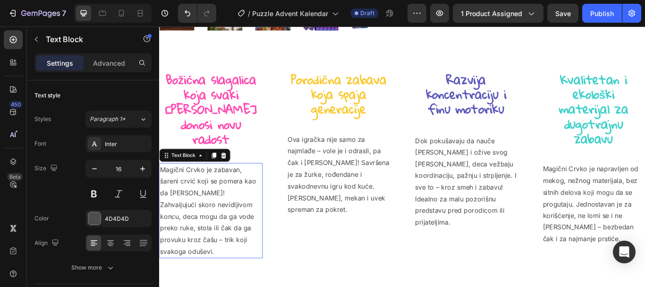
click at [190, 195] on p "Magični Crvko je zabavan, šareni crvić koji se pomera kao da [PERSON_NAME]! Zah…" at bounding box center [219, 240] width 119 height 109
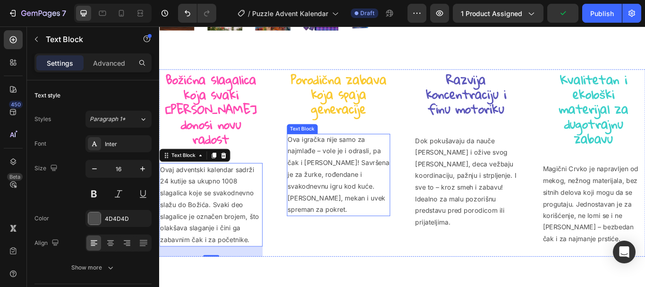
click at [342, 199] on p "Ova igračka nije samo za najmlađe – vole je i odrasli, pa čak i [PERSON_NAME]! …" at bounding box center [368, 199] width 119 height 95
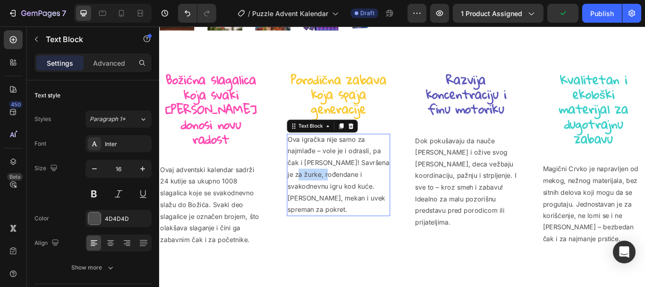
click at [342, 199] on p "Ova igračka nije samo za najmlađe – vole je i odrasli, pa čak i [PERSON_NAME]! …" at bounding box center [368, 199] width 119 height 95
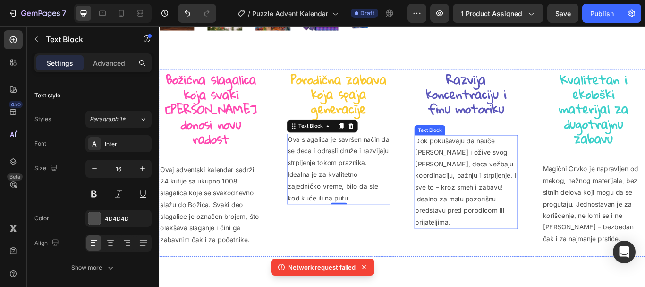
click at [479, 183] on p "Dok pokušavaju da nauče [PERSON_NAME] i ožive svog [PERSON_NAME], deca vežbaju …" at bounding box center [516, 207] width 119 height 109
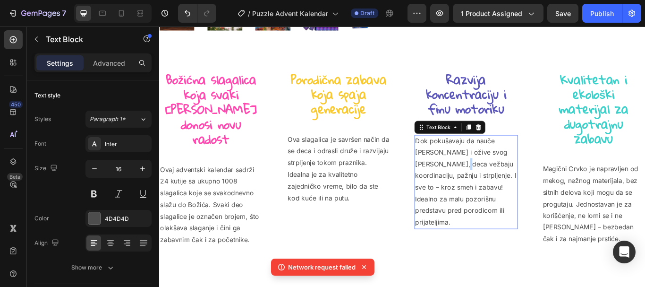
click at [479, 183] on p "Dok pokušavaju da nauče [PERSON_NAME] i ožive svog [PERSON_NAME], deca vežbaju …" at bounding box center [516, 207] width 119 height 109
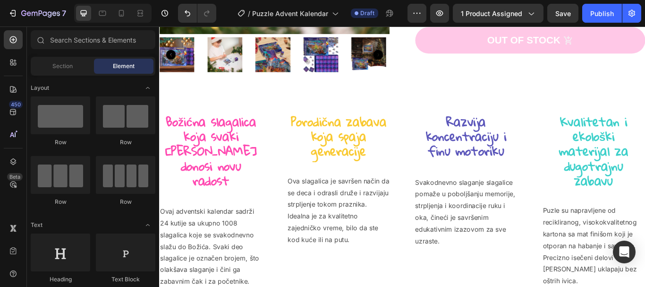
scroll to position [377, 0]
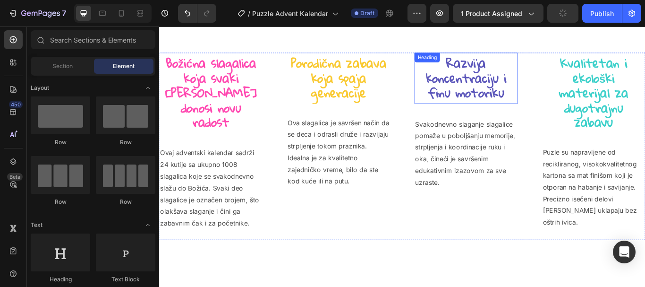
click at [483, 101] on strong "Razvija koncentraciju i finu motoriku" at bounding box center [517, 86] width 94 height 61
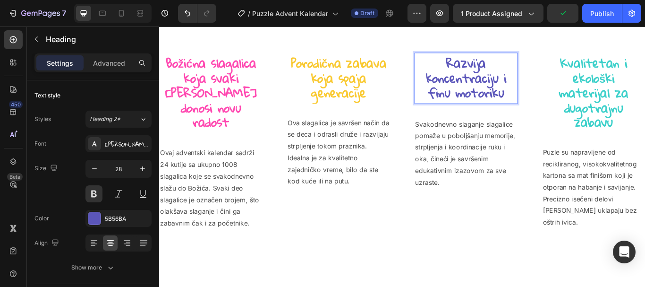
click at [483, 101] on strong "Razvija koncentraciju i finu motoriku" at bounding box center [517, 86] width 94 height 61
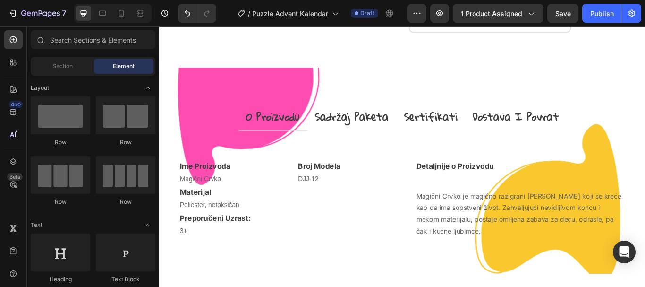
scroll to position [985, 0]
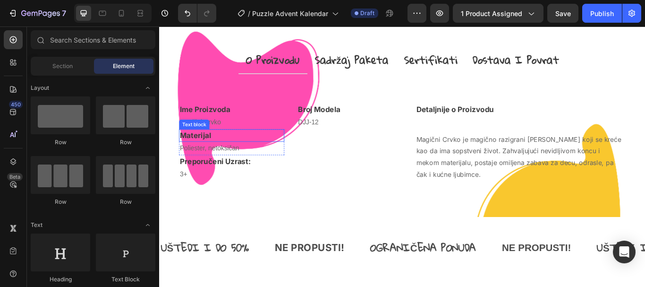
click at [218, 145] on p "Magični Crvko" at bounding box center [243, 139] width 121 height 14
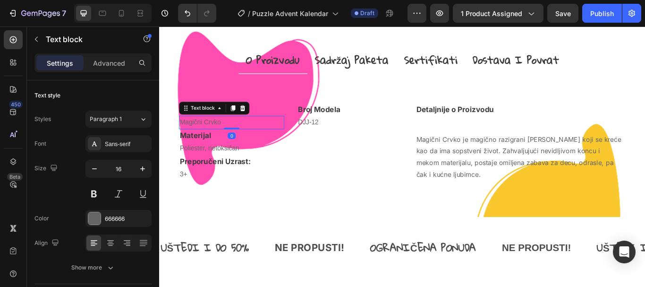
click at [236, 145] on p "Magični Crvko" at bounding box center [243, 139] width 121 height 14
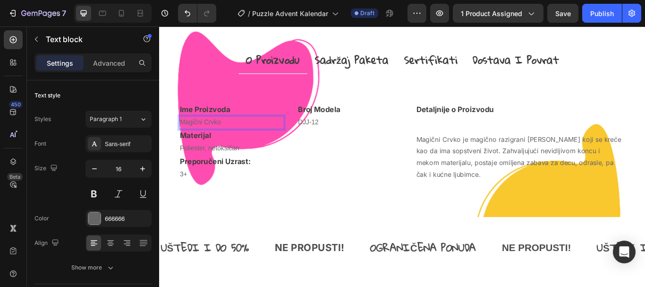
click at [236, 145] on p "Magični Crvko" at bounding box center [243, 139] width 121 height 14
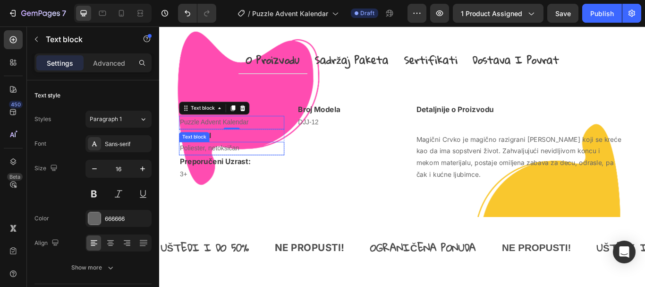
click at [239, 176] on p "Poliester, netoksičan" at bounding box center [243, 169] width 121 height 14
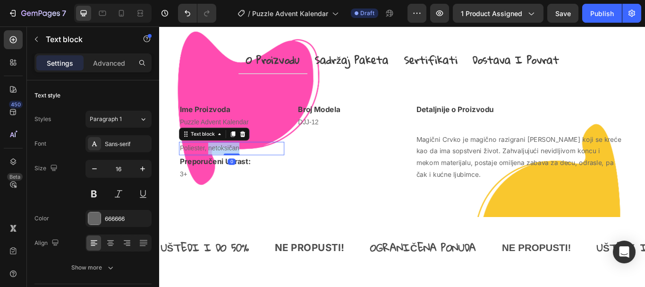
click at [239, 176] on p "Poliester, netoksičan" at bounding box center [243, 169] width 121 height 14
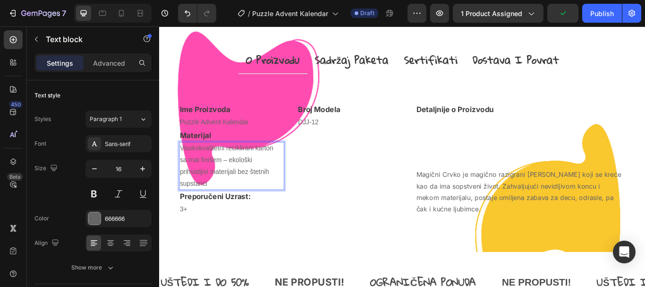
click at [195, 207] on p "Visokokvalitetni reciklirani karton sa mat finišem – ekološki prihvatljivi mate…" at bounding box center [243, 189] width 121 height 54
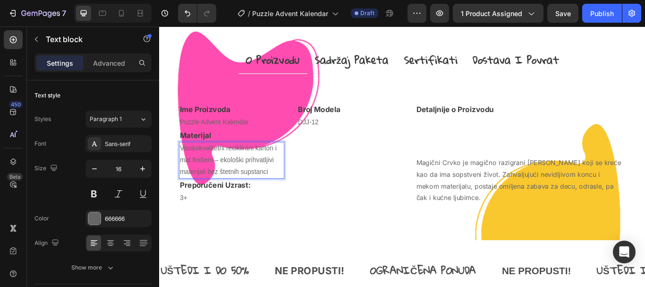
click at [221, 203] on p "Visokokvalitetni reciklirani karton i mat finišem – ekološki prihvatljivi mater…" at bounding box center [243, 182] width 121 height 41
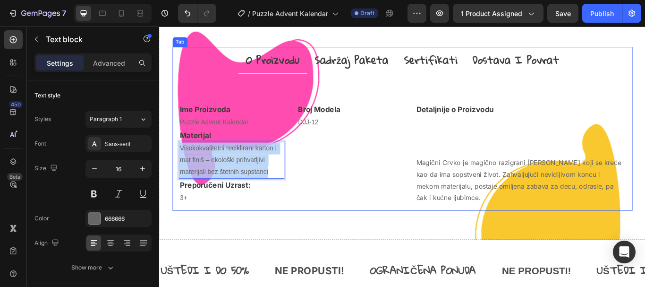
drag, startPoint x: 291, startPoint y: 220, endPoint x: 181, endPoint y: 195, distance: 112.8
click at [181, 195] on div "Ime Proizvoda Text block Puzzle Advent Kalendar Text block Row Materijal Text b…" at bounding box center [442, 161] width 536 height 159
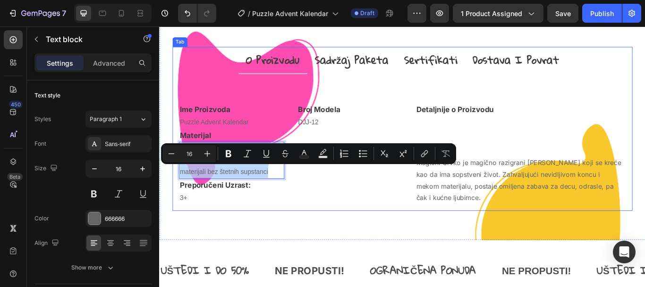
copy p "Visokokvalitetni reciklirani karton i mat finiš – ekološki prihvatljivi materij…"
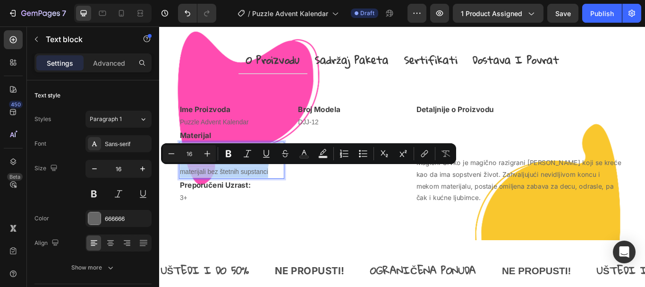
click at [341, 212] on div "Broj Modela Text block DJJ-12 Text block Row" at bounding box center [381, 175] width 123 height 118
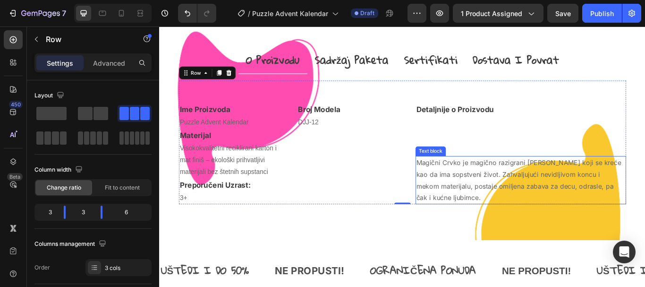
click at [517, 228] on p "Magični Crvko je magično razigrani [PERSON_NAME] koji se kreće kao da ima sopst…" at bounding box center [580, 205] width 244 height 54
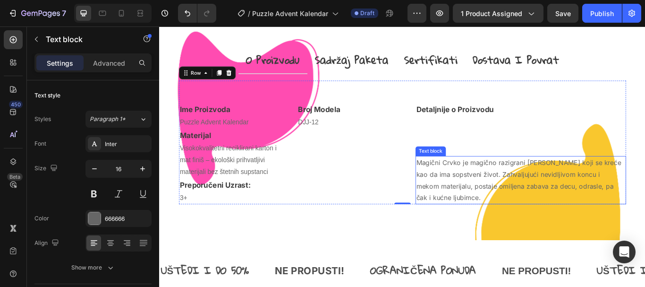
click at [517, 228] on p "Magični Crvko je magično razigrani [PERSON_NAME] koji se kreće kao da ima sopst…" at bounding box center [580, 205] width 244 height 54
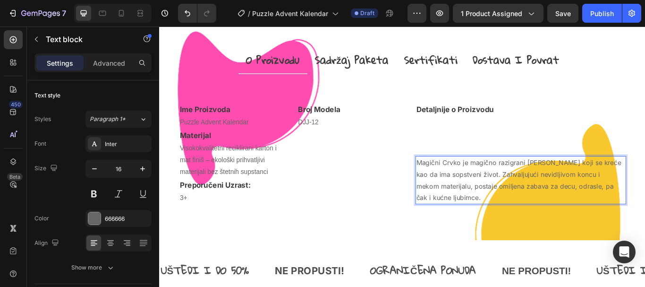
scroll to position [972, 0]
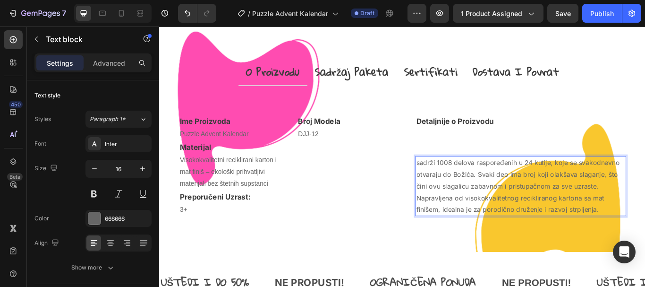
click at [458, 209] on p "sadrži 1008 delova raspoređenih u 24 kutije, koje se svakodnevno otvaraju do Bo…" at bounding box center [580, 212] width 244 height 68
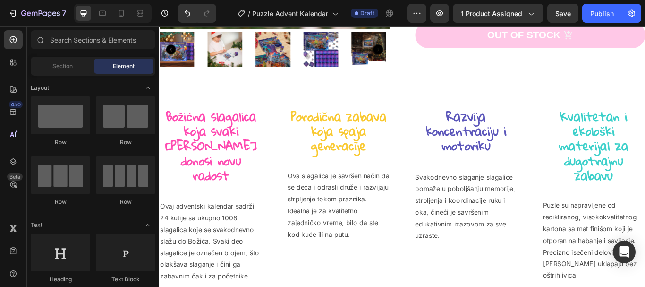
scroll to position [322, 0]
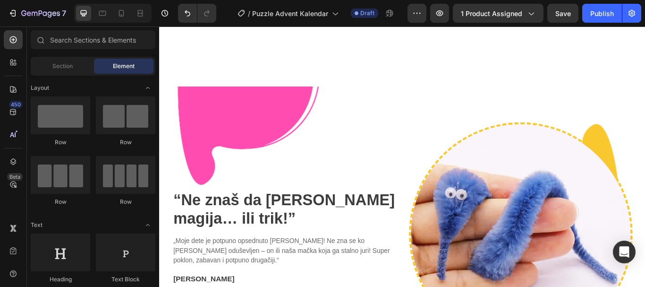
scroll to position [1432, 0]
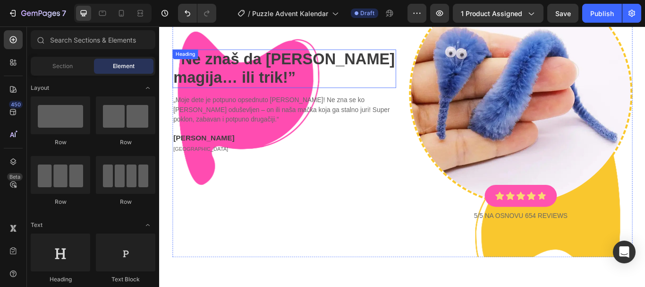
click at [198, 70] on strong "Ne znaš da [PERSON_NAME] magija… ili trik!" at bounding box center [304, 76] width 258 height 42
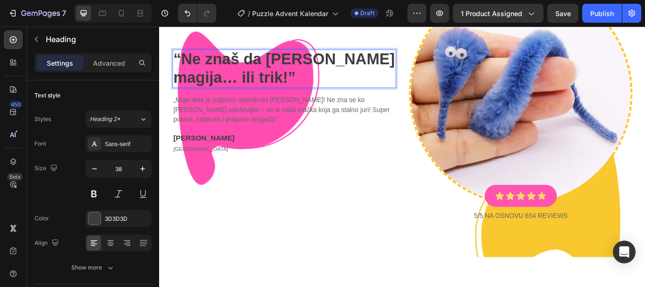
click at [203, 77] on strong "Ne znaš da [PERSON_NAME] magija… ili trik!" at bounding box center [304, 76] width 258 height 42
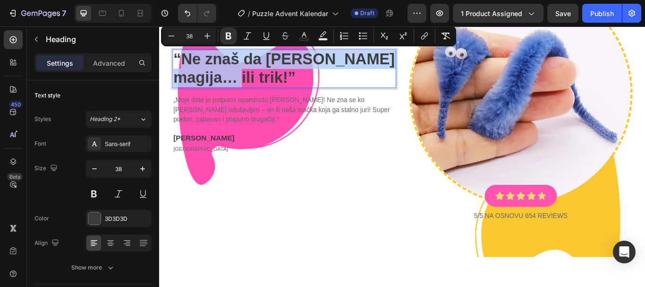
drag, startPoint x: 204, startPoint y: 80, endPoint x: 186, endPoint y: 64, distance: 24.0
click at [186, 64] on strong "Ne znaš da [PERSON_NAME] magija… ili trik!" at bounding box center [304, 76] width 258 height 42
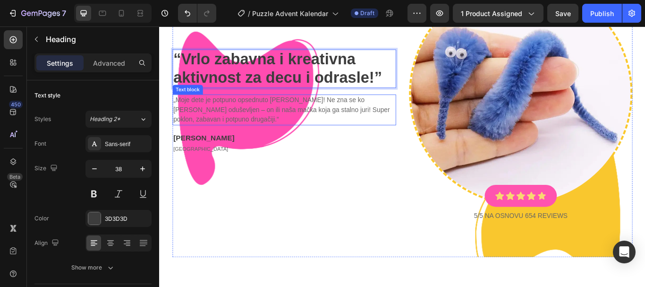
click at [299, 121] on p "„Moje dete je potpuno opsednuto [PERSON_NAME]! Ne zna se ko [PERSON_NAME] oduše…" at bounding box center [304, 124] width 259 height 34
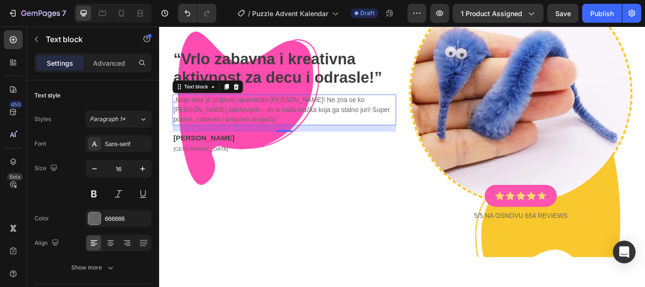
click at [203, 130] on p "„Moje dete je potpuno opsednuto [PERSON_NAME]! Ne zna se ko [PERSON_NAME] oduše…" at bounding box center [304, 124] width 259 height 34
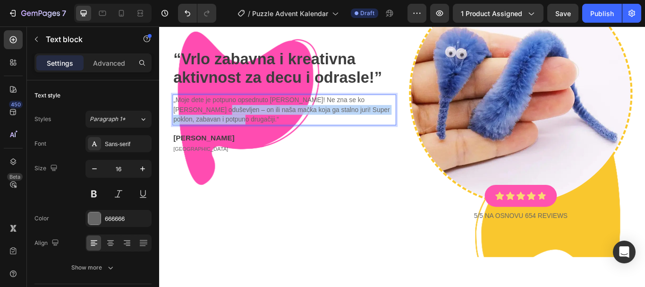
drag, startPoint x: 204, startPoint y: 133, endPoint x: 180, endPoint y: 117, distance: 28.8
click at [180, 117] on p "„Moje dete je potpuno opsednuto [PERSON_NAME]! Ne zna se ko [PERSON_NAME] oduše…" at bounding box center [304, 124] width 259 height 34
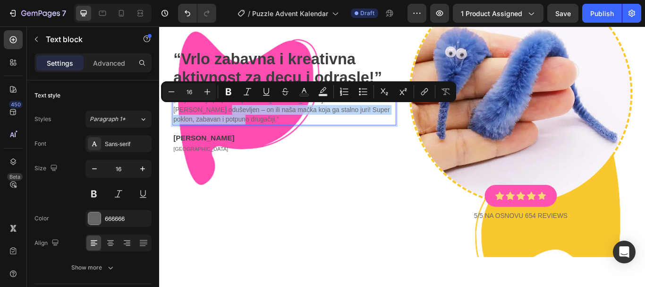
click at [188, 122] on p "„Moje dete je potpuno opsednuto [PERSON_NAME]! Ne zna se ko [PERSON_NAME] oduše…" at bounding box center [304, 124] width 259 height 34
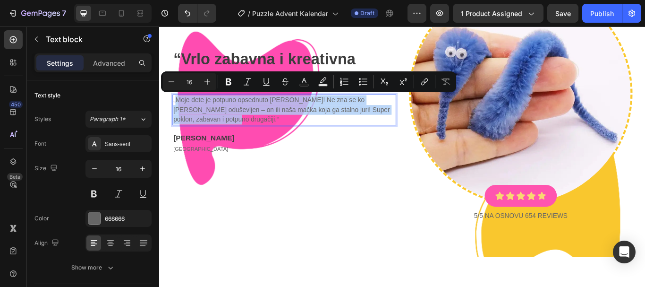
drag, startPoint x: 203, startPoint y: 134, endPoint x: 179, endPoint y: 115, distance: 30.9
click at [179, 115] on p "„Moje dete je potpuno opsednuto [PERSON_NAME]! Ne zna se ko [PERSON_NAME] oduše…" at bounding box center [304, 124] width 259 height 34
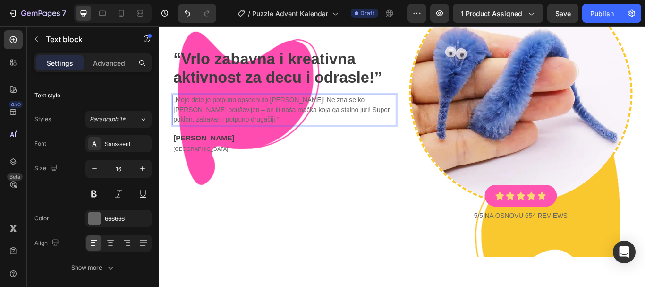
scroll to position [1438, 0]
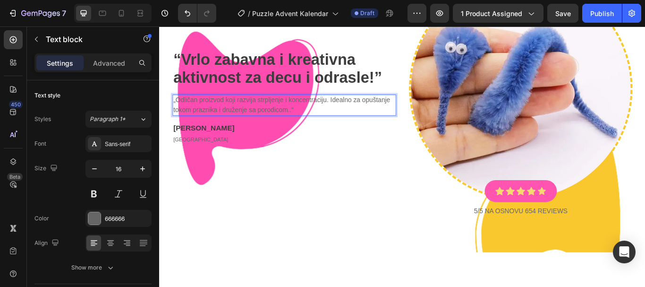
click at [216, 110] on p "„Odličan proizvod koji razvija strpljenje i koncentraciju. Idealno za opuštanje…" at bounding box center [304, 118] width 259 height 23
click at [233, 111] on p "„Odlične puzle koji razvija strpljenje i koncentraciju. Idealno za opuštanje to…" at bounding box center [304, 118] width 259 height 23
click at [263, 111] on p "„Odlične puzle koje razvija strpljenje i koncentraciju. Idealno za opuštanje to…" at bounding box center [304, 118] width 259 height 23
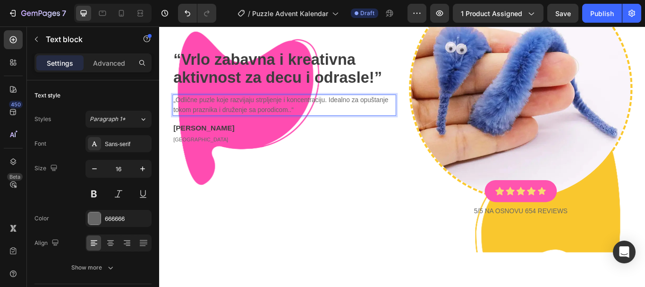
click at [327, 123] on p "„Odlične puzle koje razvijaju strpljenje i koncentraciju. Idealno za opuštanje …" at bounding box center [304, 118] width 259 height 23
click at [356, 109] on p "„Odlične puzle koje razvijaju strpljenje i koncentraciju. Idealno za opuštanje …" at bounding box center [304, 118] width 259 height 23
click at [203, 121] on p "„Odlične puzle koje razvijaju strpljenje i koncentraciju. Deca su oduševljena! …" at bounding box center [304, 118] width 259 height 23
click at [203, 144] on p "[PERSON_NAME]" at bounding box center [304, 145] width 259 height 13
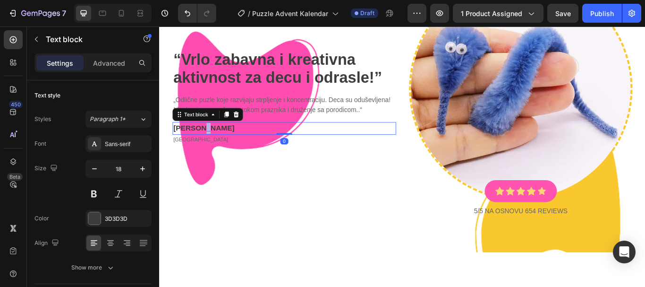
click at [203, 144] on p "[PERSON_NAME]" at bounding box center [304, 145] width 259 height 13
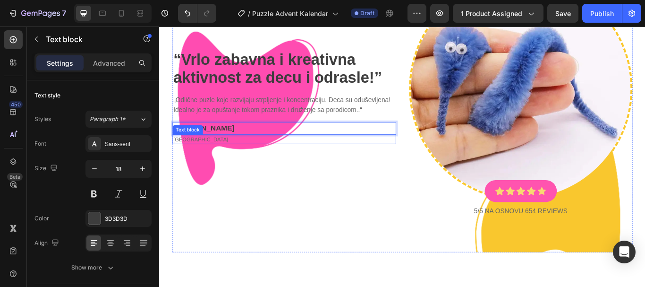
click at [194, 153] on p "[GEOGRAPHIC_DATA]" at bounding box center [304, 157] width 259 height 9
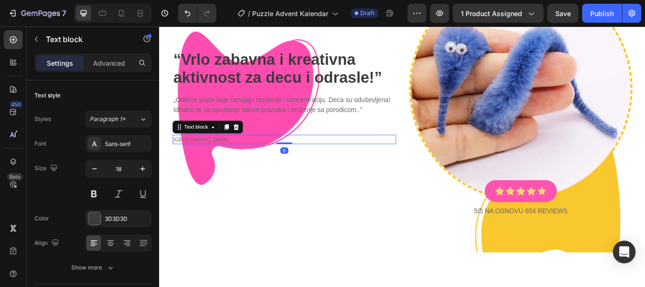
click at [194, 153] on p "[GEOGRAPHIC_DATA]" at bounding box center [304, 157] width 259 height 9
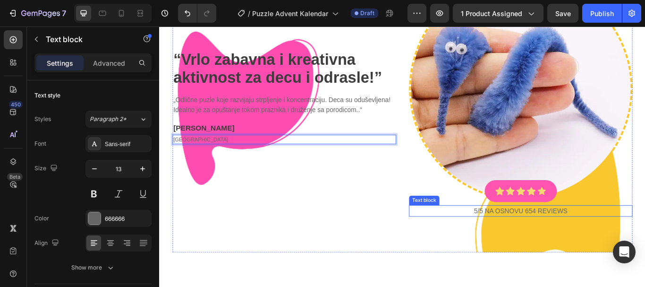
click at [585, 237] on p "5/5 NA OSNOVU 654 reviews" at bounding box center [580, 241] width 259 height 11
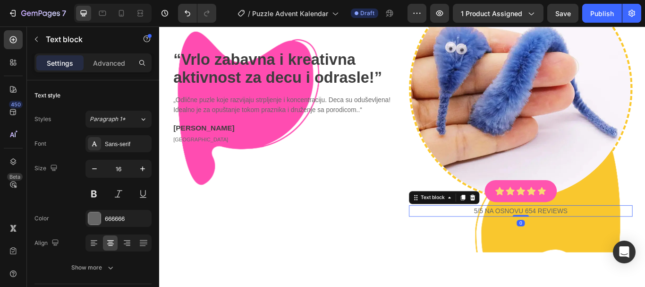
click at [584, 237] on p "5/5 NA OSNOVU 654 reviews" at bounding box center [580, 241] width 259 height 11
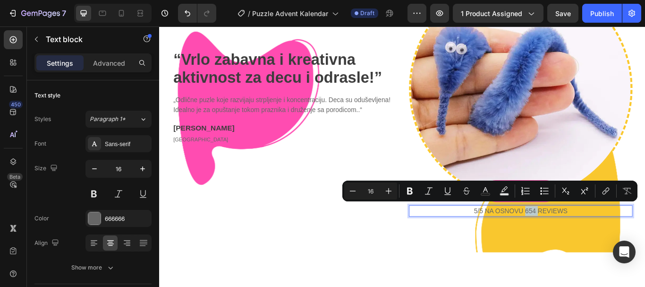
click at [589, 237] on p "5/5 NA OSNOVU 654 reviews" at bounding box center [580, 241] width 259 height 11
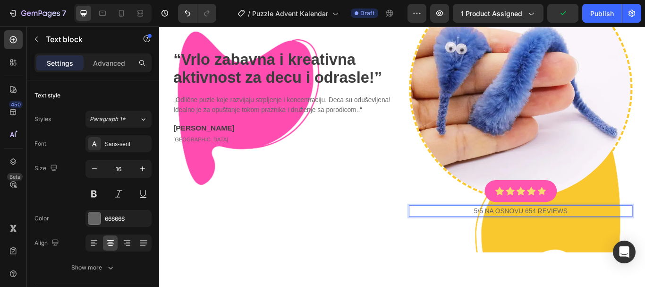
click at [592, 237] on p "5/5 NA OSNOVU 654 reviews" at bounding box center [580, 241] width 259 height 11
click at [585, 237] on p "5/5 NA OSNOVU 654 reviews" at bounding box center [580, 241] width 259 height 11
click at [582, 237] on p "5/5 NA OSNOVU 654 reviews" at bounding box center [580, 241] width 259 height 11
click at [588, 237] on p "5/5 NA OSNOVU 754 reviews" at bounding box center [580, 241] width 259 height 11
click at [592, 237] on p "5/5 NA OSNOVU 704 reviews" at bounding box center [580, 241] width 259 height 11
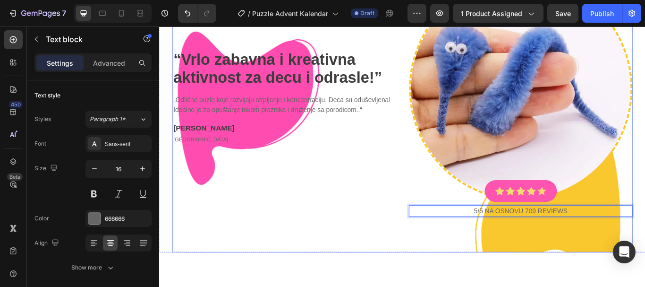
click at [585, 279] on div "“ Vrlo zabavna i kreativna aktivnost za decu i odrasle! ” Heading „Odlične puzl…" at bounding box center [442, 108] width 536 height 363
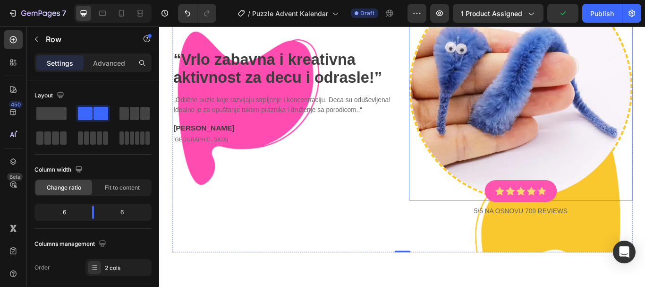
click at [573, 160] on img at bounding box center [580, 98] width 261 height 261
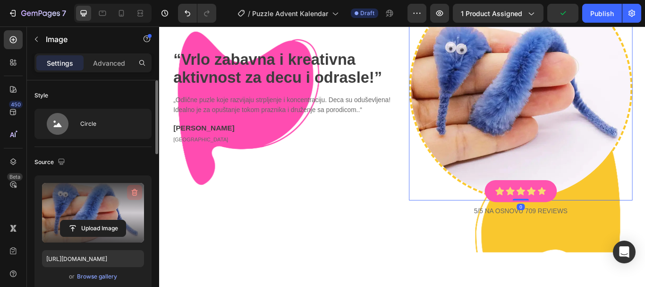
click at [127, 197] on button "button" at bounding box center [134, 192] width 15 height 15
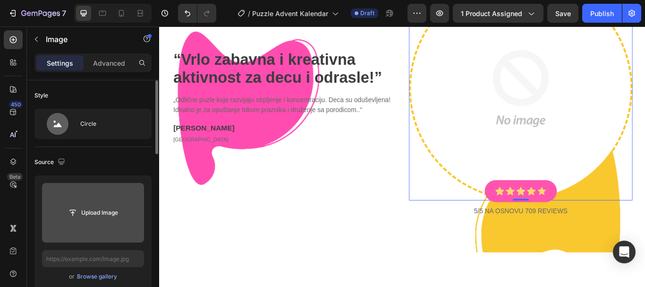
click at [559, 111] on img at bounding box center [580, 98] width 261 height 261
click at [52, 218] on div "Upload Image" at bounding box center [93, 212] width 102 height 17
click at [98, 210] on input "file" at bounding box center [92, 212] width 65 height 16
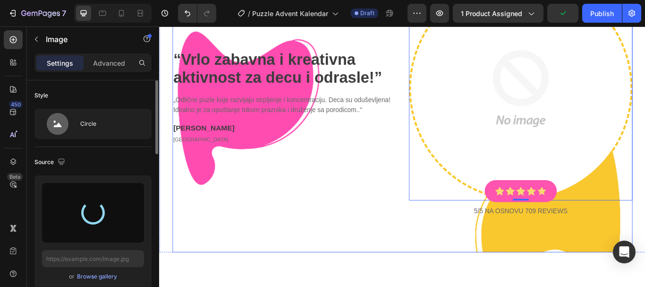
type input "https://cdn.shopify.com/s/files/1/0733/3612/7768/files/gempages_560615073286980…"
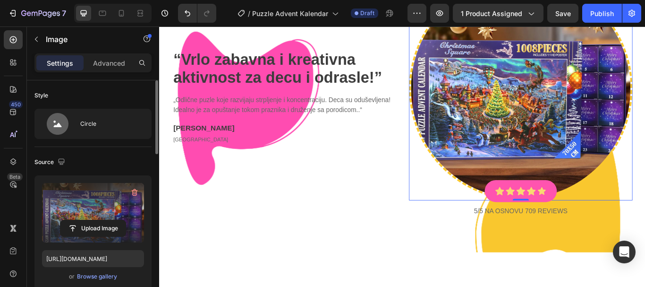
click at [70, 210] on label at bounding box center [93, 212] width 102 height 59
click at [70, 220] on input "file" at bounding box center [92, 228] width 65 height 16
click at [91, 210] on label at bounding box center [93, 212] width 102 height 59
click at [91, 220] on input "file" at bounding box center [92, 228] width 65 height 16
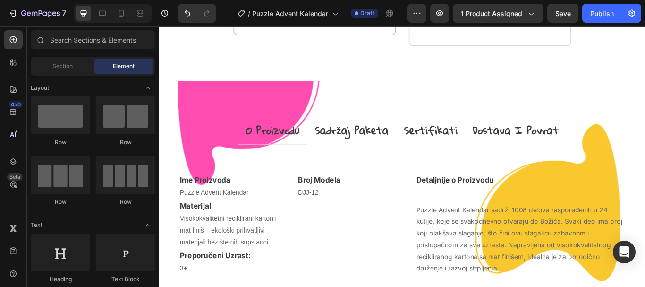
scroll to position [948, 0]
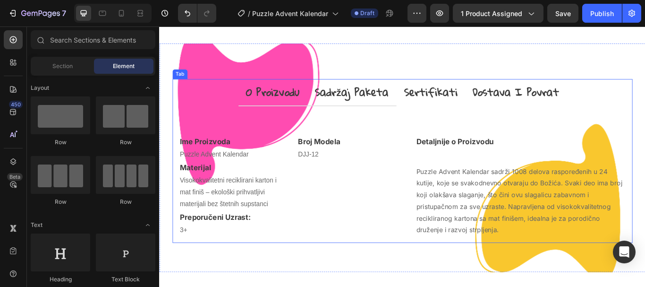
click at [382, 113] on p "sadržaj paketa" at bounding box center [383, 103] width 86 height 20
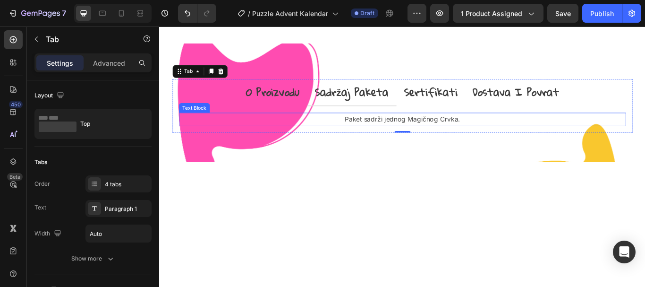
click at [429, 142] on p "Paket sadrži jednog Magičnog Crvka." at bounding box center [442, 135] width 519 height 14
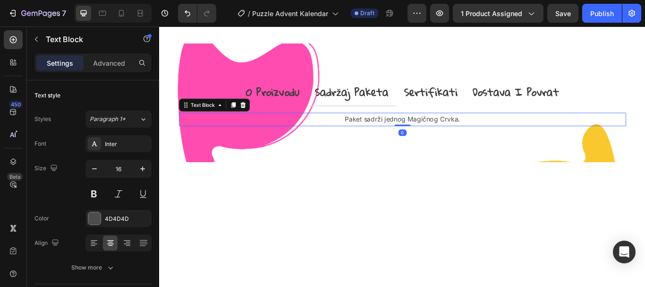
click at [419, 142] on p "Paket sadrži jednog Magičnog Crvka." at bounding box center [442, 135] width 519 height 14
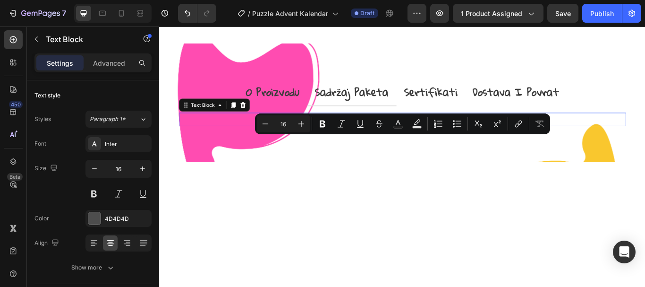
click at [418, 142] on p "Paket sadrži jednog Magičnog Crvka." at bounding box center [442, 135] width 519 height 14
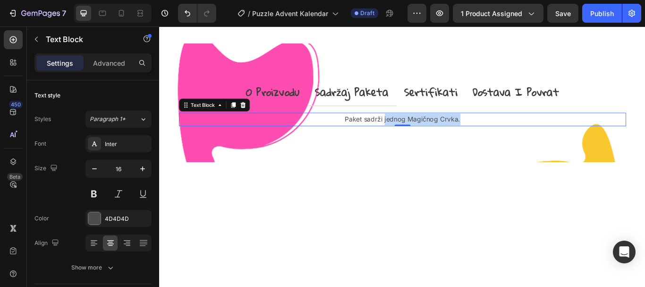
drag, startPoint x: 418, startPoint y: 160, endPoint x: 509, endPoint y: 158, distance: 91.2
click at [509, 142] on p "Paket sadrži jednog Magičnog Crvka." at bounding box center [442, 135] width 519 height 14
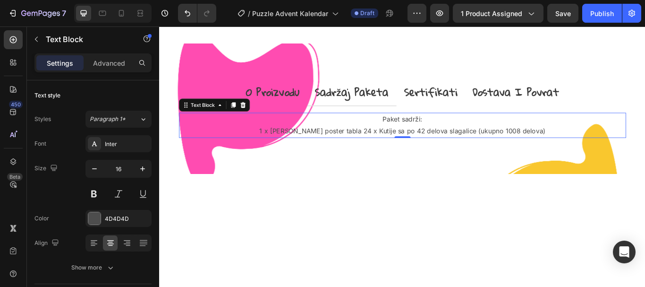
click at [376, 155] on p "Paket sadrži: 1 x Šarena poster tabla 24 x Kutije sa po 42 delova slagalice (uk…" at bounding box center [442, 141] width 519 height 27
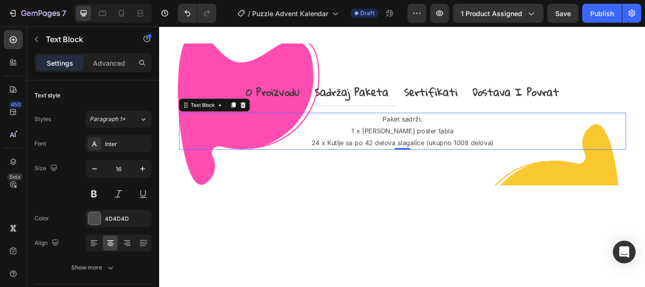
click at [581, 169] on p "Paket sadrži: 1 x Šarena poster tabla 24 x Kutije sa po 42 delova slagalice (uk…" at bounding box center [442, 148] width 519 height 41
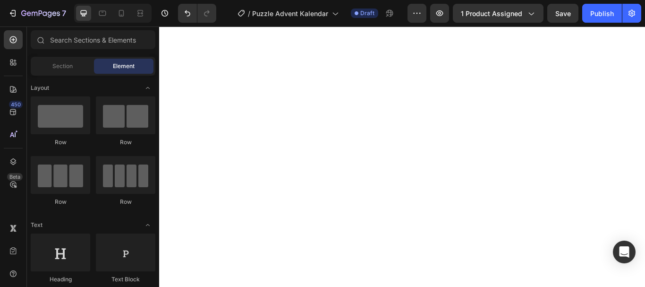
scroll to position [910, 0]
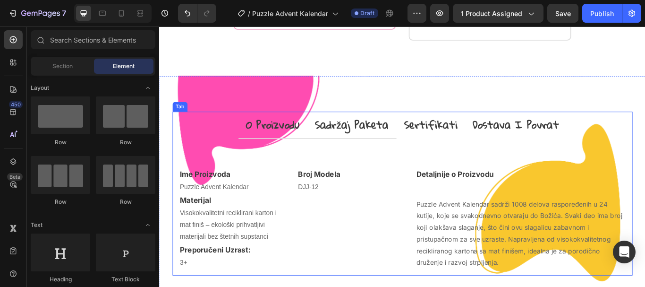
click at [372, 152] on p "sadržaj paketa" at bounding box center [383, 141] width 86 height 20
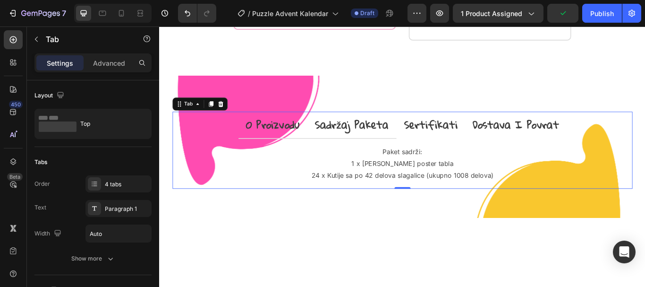
click at [305, 152] on p "o proizvodu" at bounding box center [291, 141] width 62 height 20
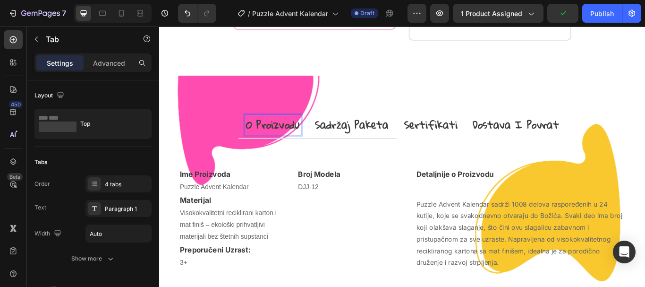
click at [373, 152] on p "sadržaj paketa" at bounding box center [383, 141] width 86 height 20
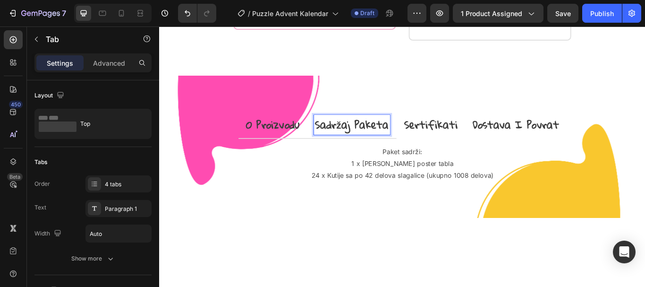
click at [313, 152] on p "o proizvodu" at bounding box center [291, 141] width 62 height 20
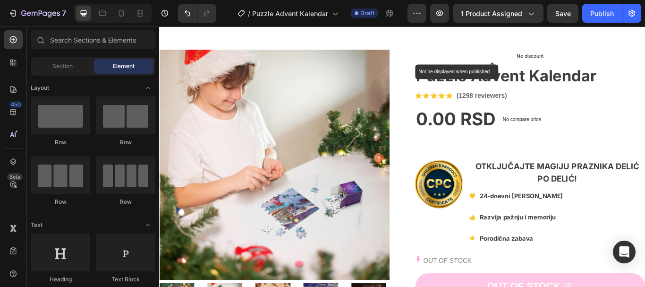
scroll to position [11, 0]
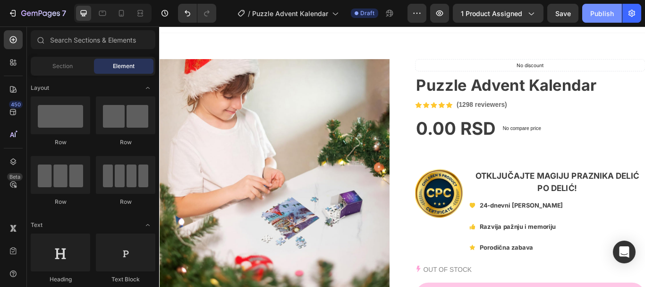
click at [596, 17] on div "Publish" at bounding box center [602, 13] width 24 height 10
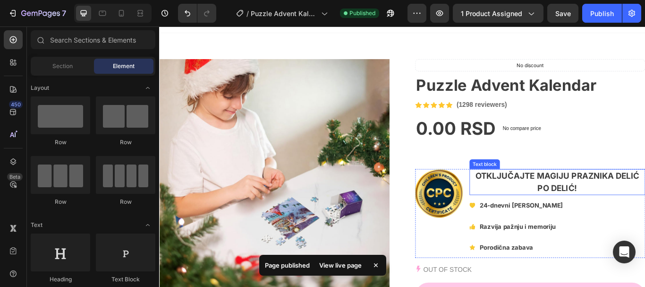
click at [624, 204] on strong "OTKLJUČAJTE MAGIJU PRAZNIKA DELIĆ PO DELIĆ!" at bounding box center [623, 207] width 191 height 25
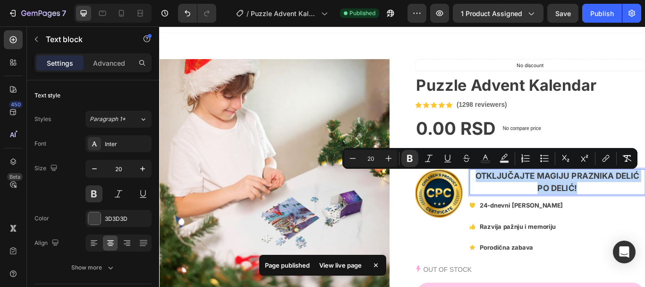
copy strong "OTKLJUČAJTE MAGIJU PRAZNIKA DELIĆ PO DELIĆ!"
